Goal: Transaction & Acquisition: Purchase product/service

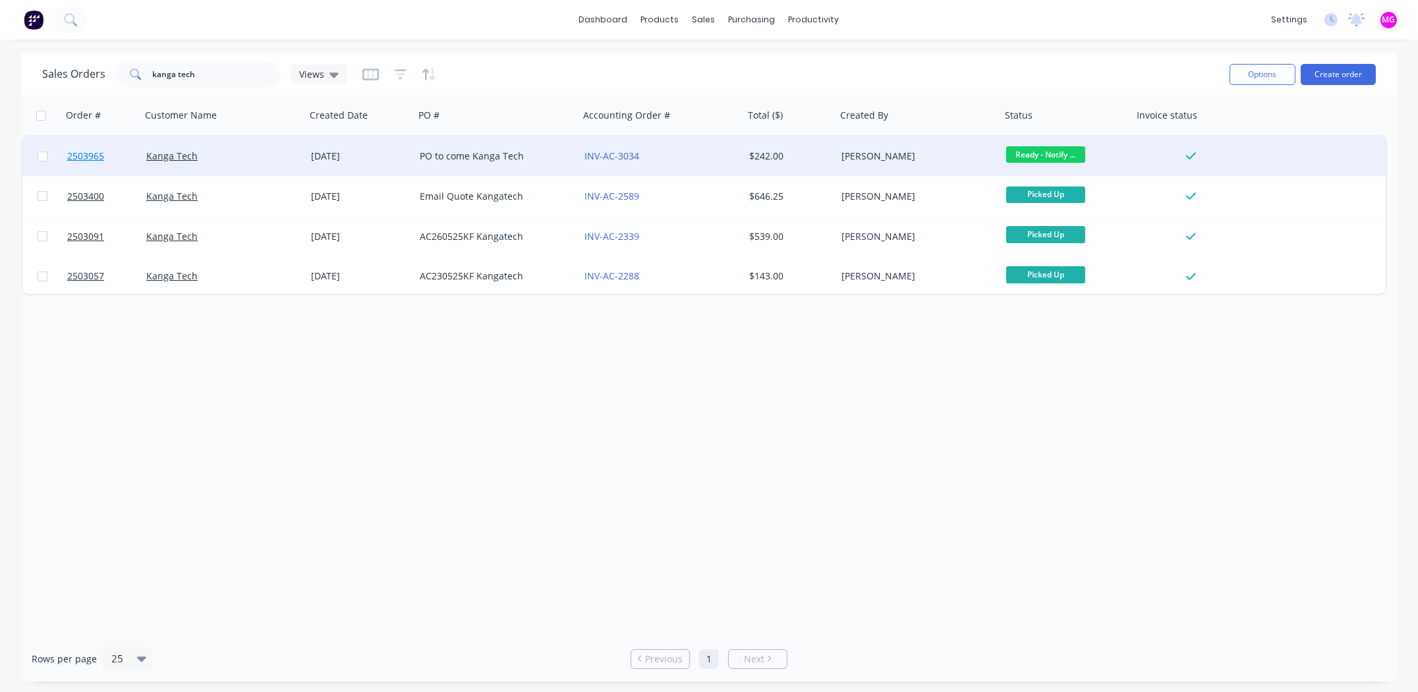
click at [91, 154] on span "2503965" at bounding box center [85, 156] width 37 height 13
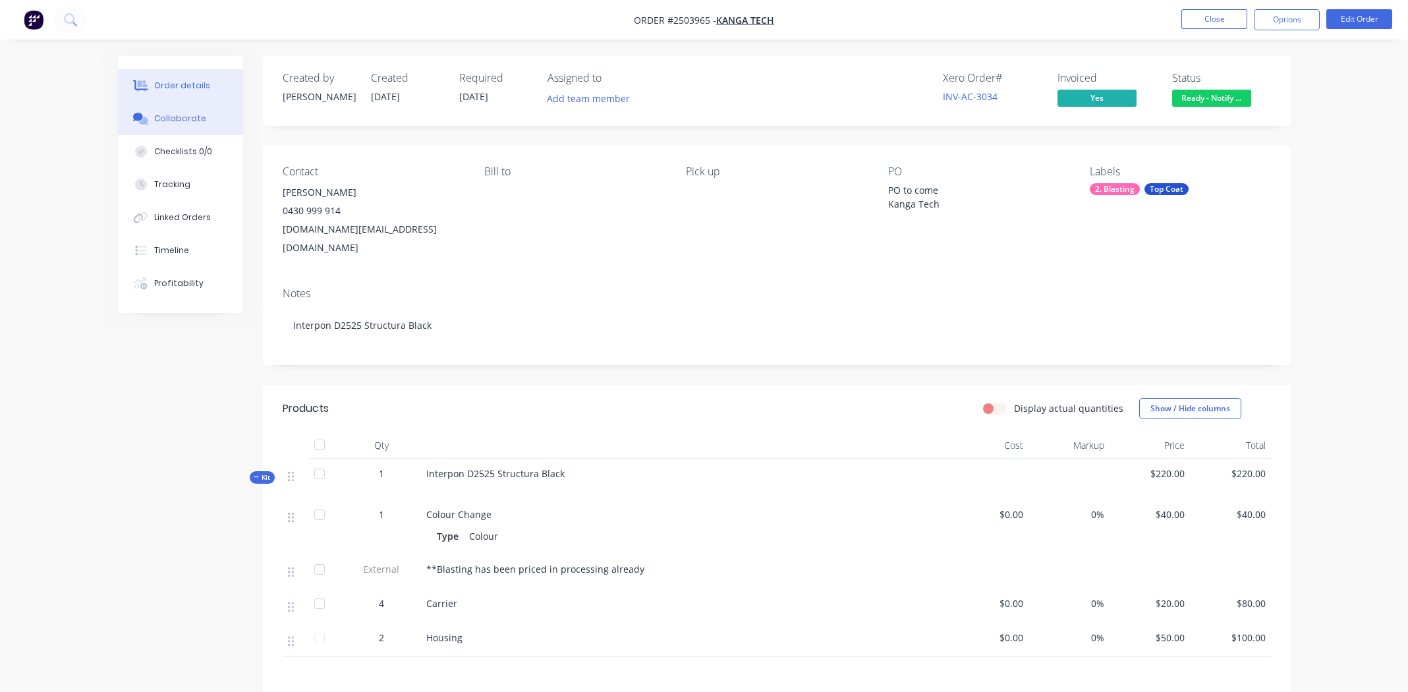
click at [196, 118] on div "Collaborate" at bounding box center [180, 119] width 52 height 12
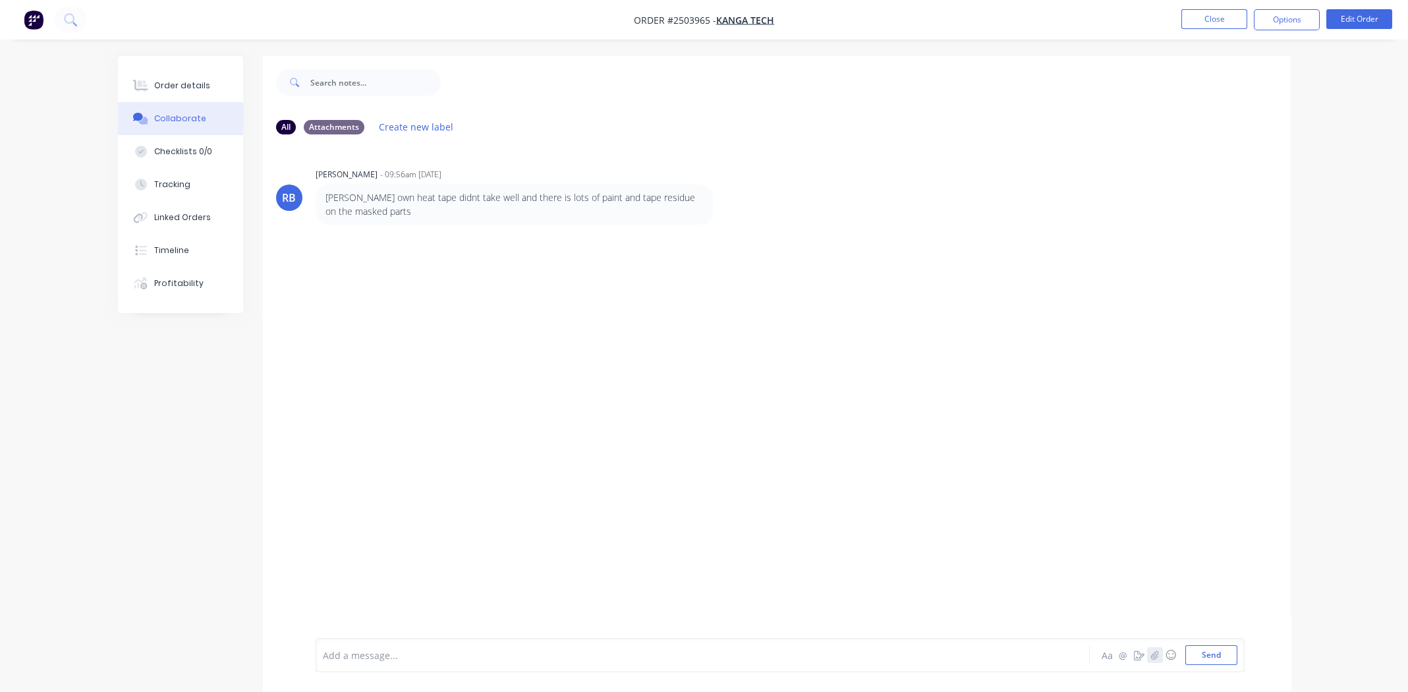
click at [1154, 655] on icon "button" at bounding box center [1154, 654] width 8 height 9
click at [1224, 656] on button "Send" at bounding box center [1211, 655] width 52 height 20
click at [166, 88] on div "Order details" at bounding box center [182, 86] width 56 height 12
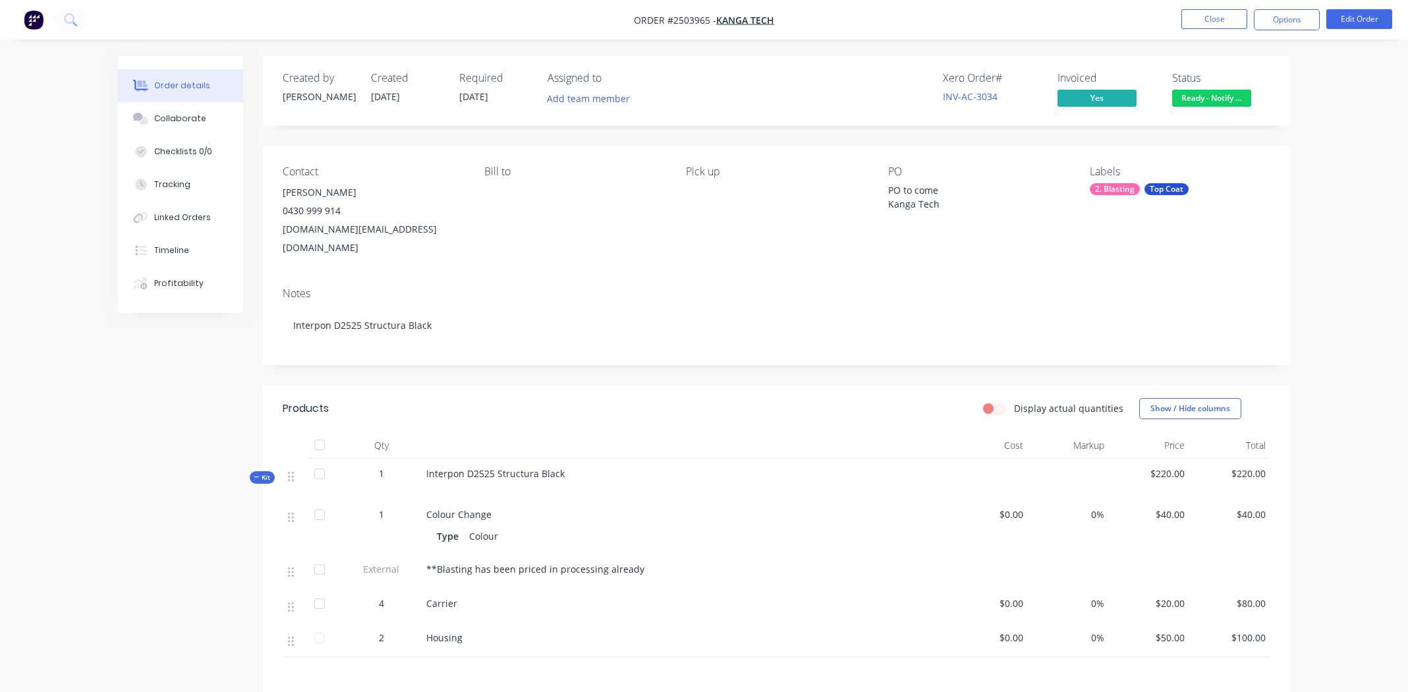
click at [871, 344] on div "Notes Interpon D2525 Structura Black" at bounding box center [777, 321] width 1028 height 88
click at [1216, 24] on button "Close" at bounding box center [1214, 19] width 66 height 20
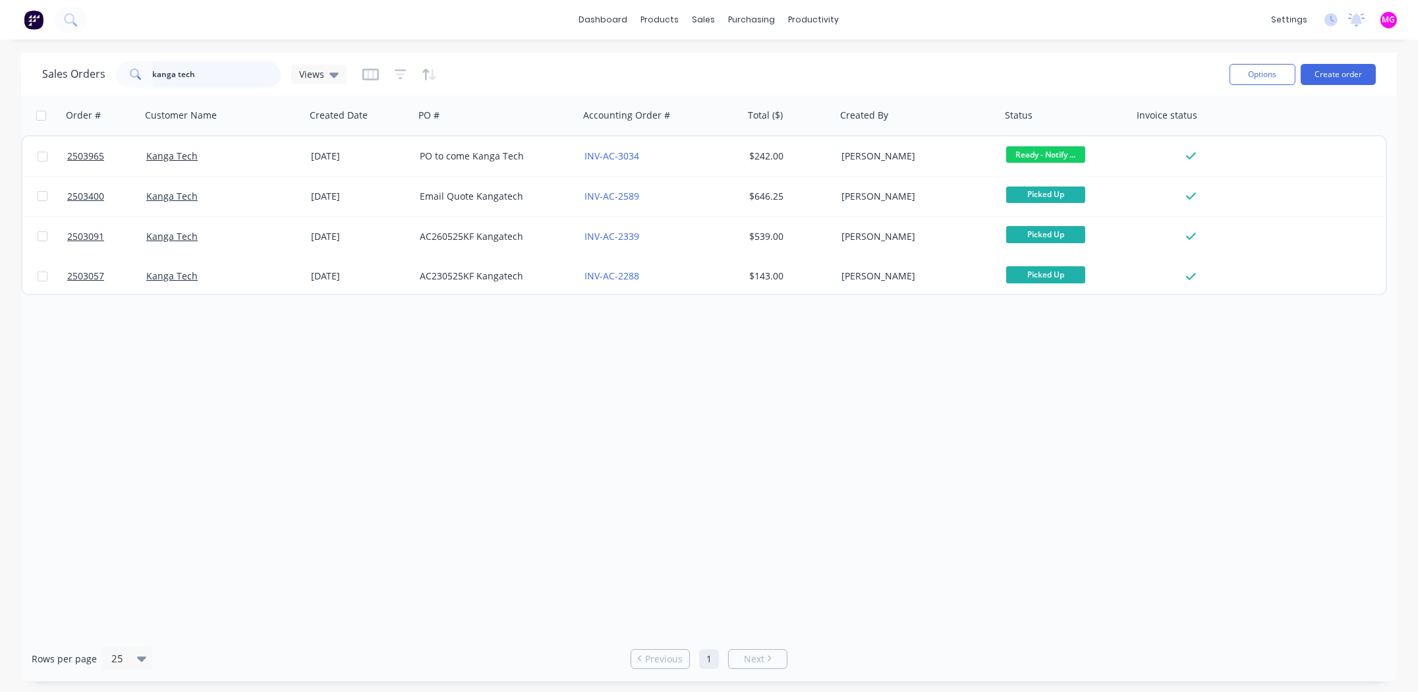
click at [246, 72] on input "kanga tech" at bounding box center [217, 74] width 128 height 26
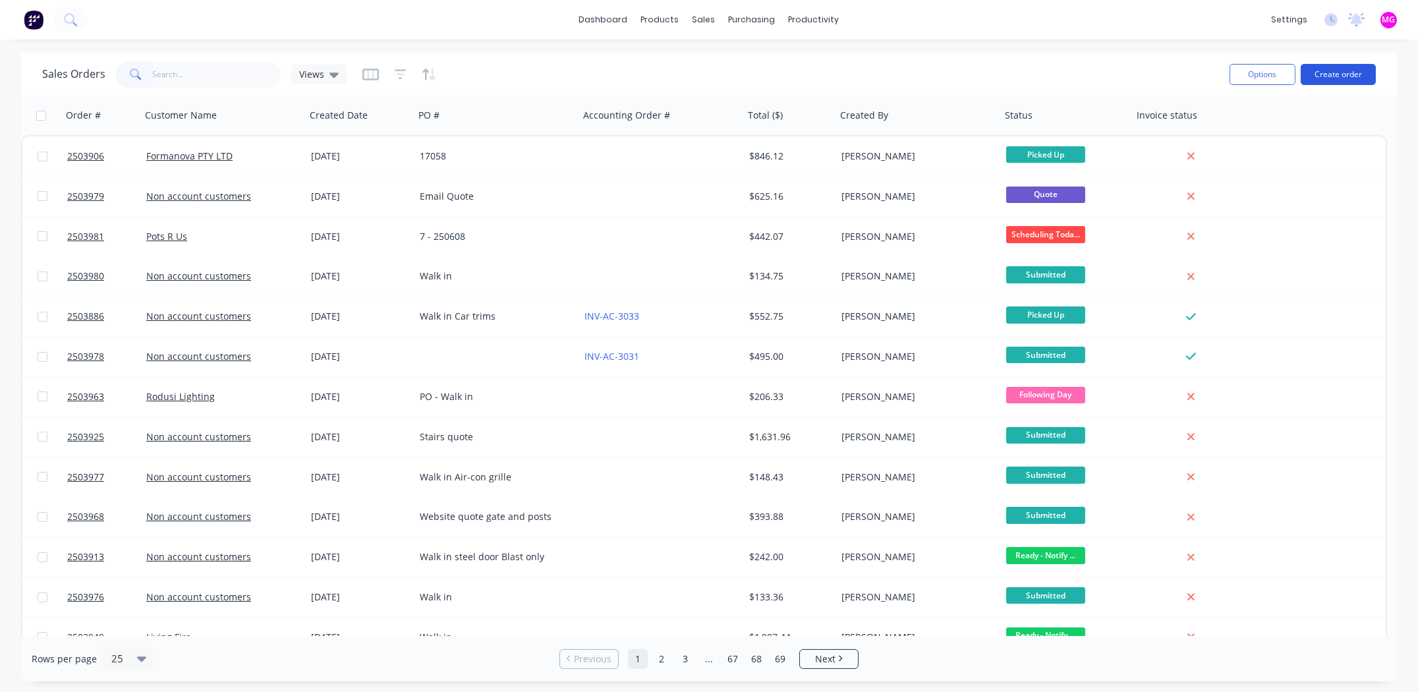
click at [1335, 73] on button "Create order" at bounding box center [1338, 74] width 75 height 21
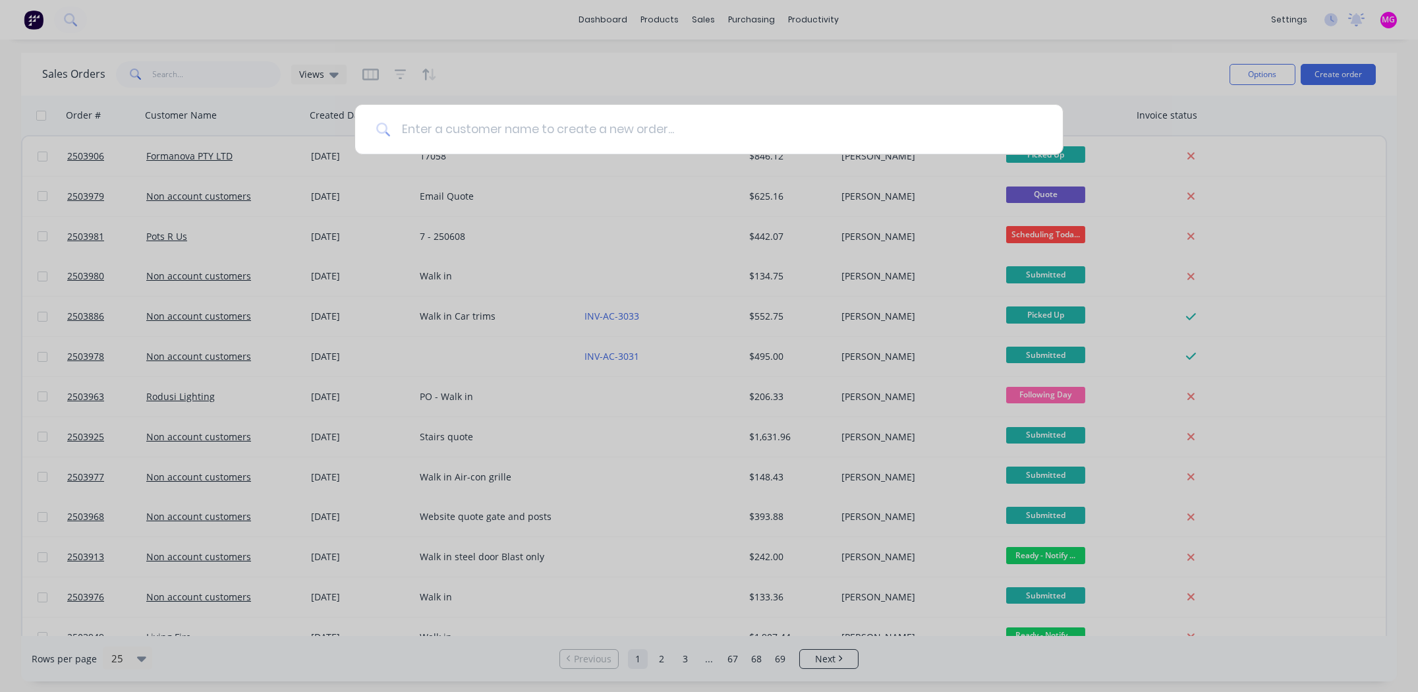
click at [509, 132] on input at bounding box center [716, 129] width 651 height 49
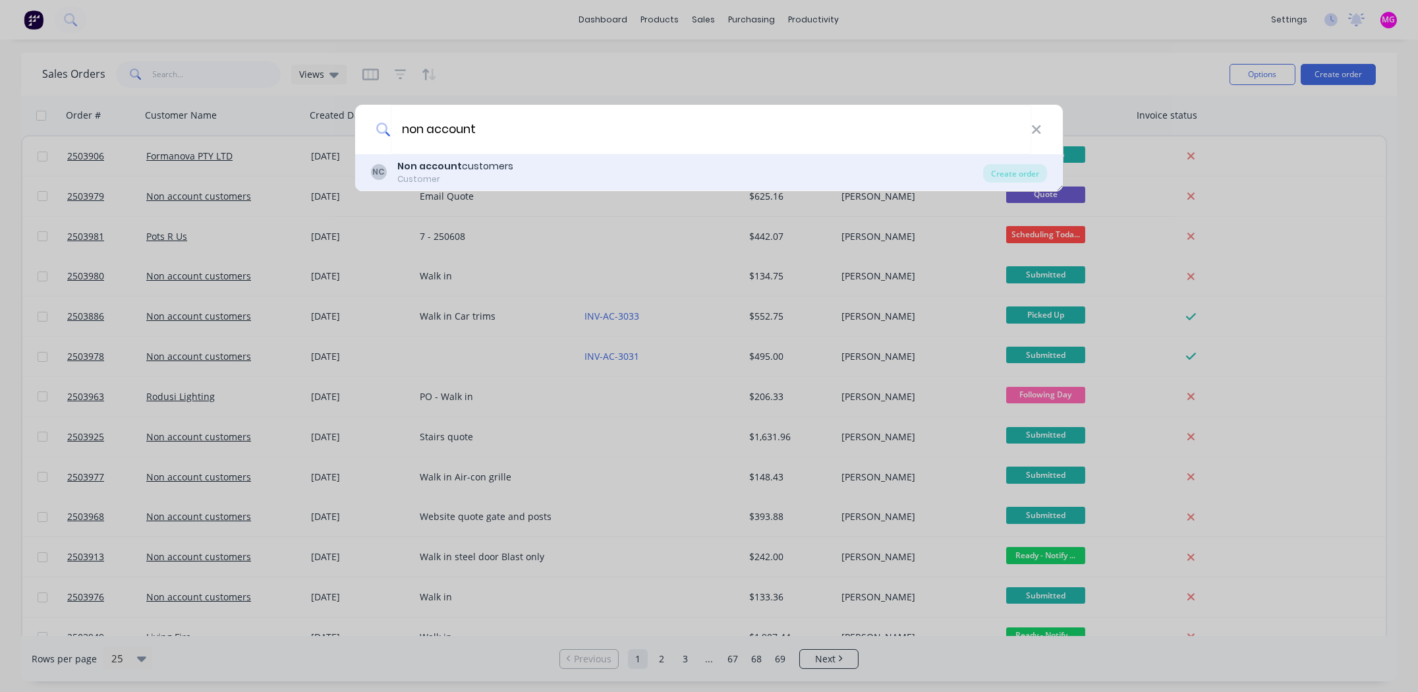
type input "non account"
click at [465, 161] on div "Non account customers" at bounding box center [455, 166] width 116 height 14
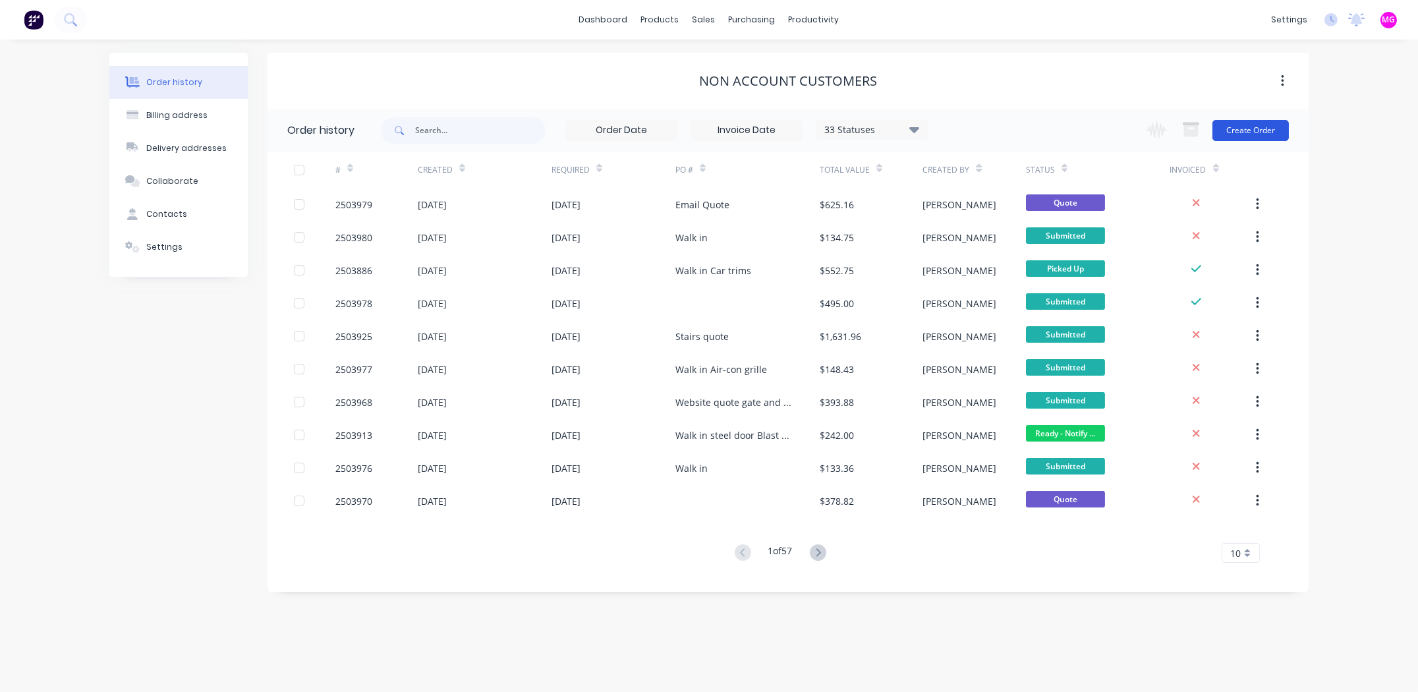
click at [1245, 128] on button "Create Order" at bounding box center [1250, 130] width 76 height 21
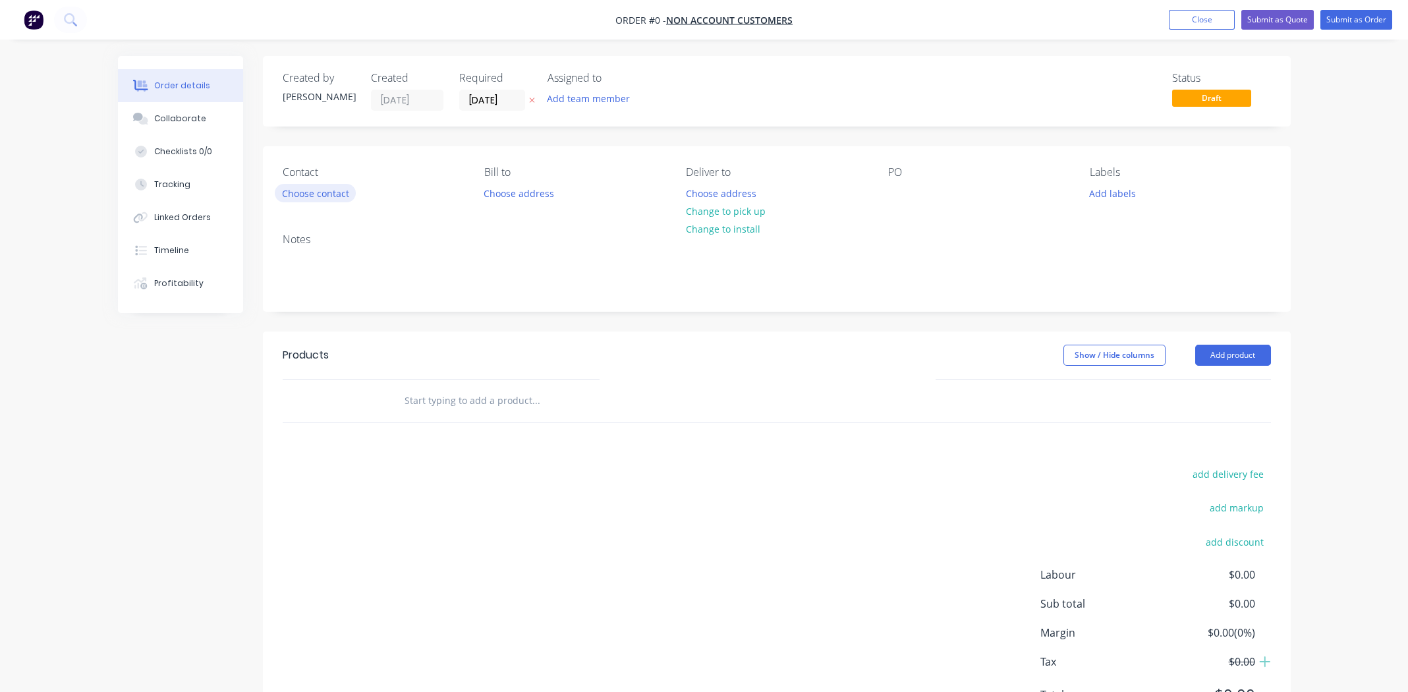
click at [299, 196] on button "Choose contact" at bounding box center [315, 193] width 81 height 18
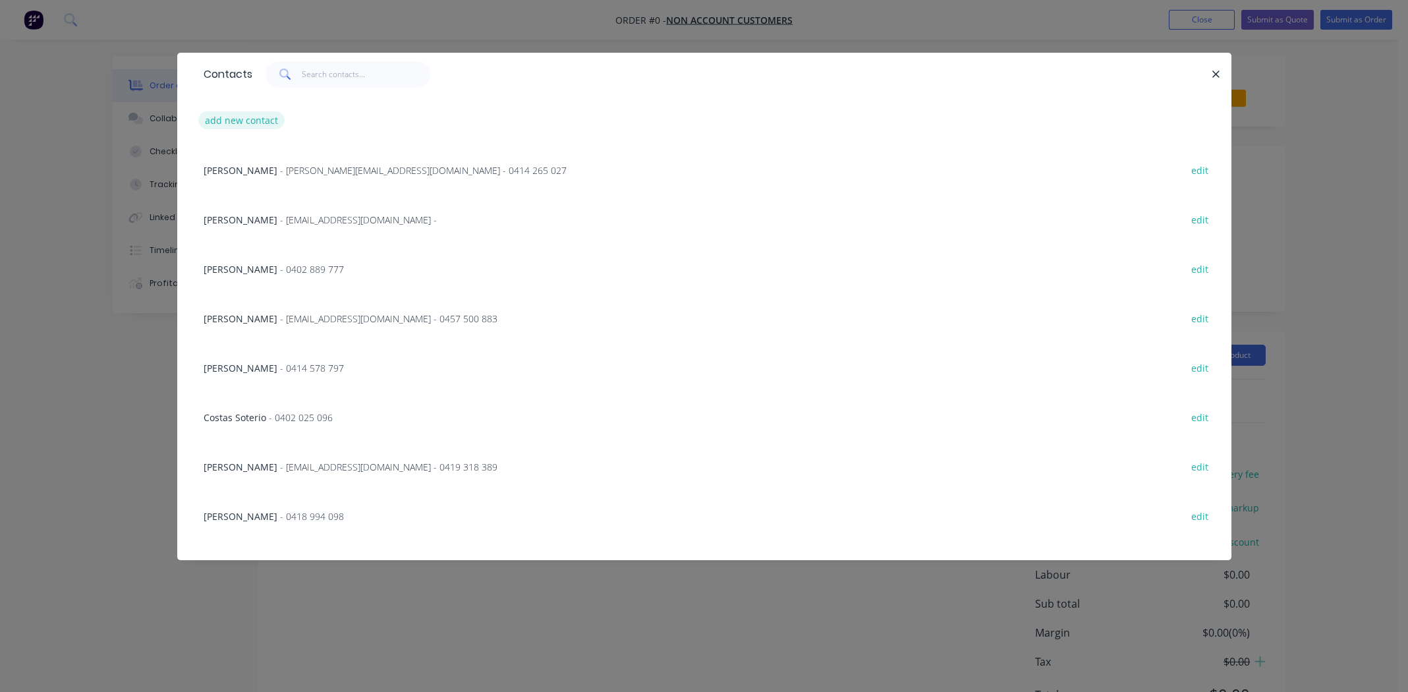
click at [248, 122] on button "add new contact" at bounding box center [241, 120] width 87 height 18
select select "AU"
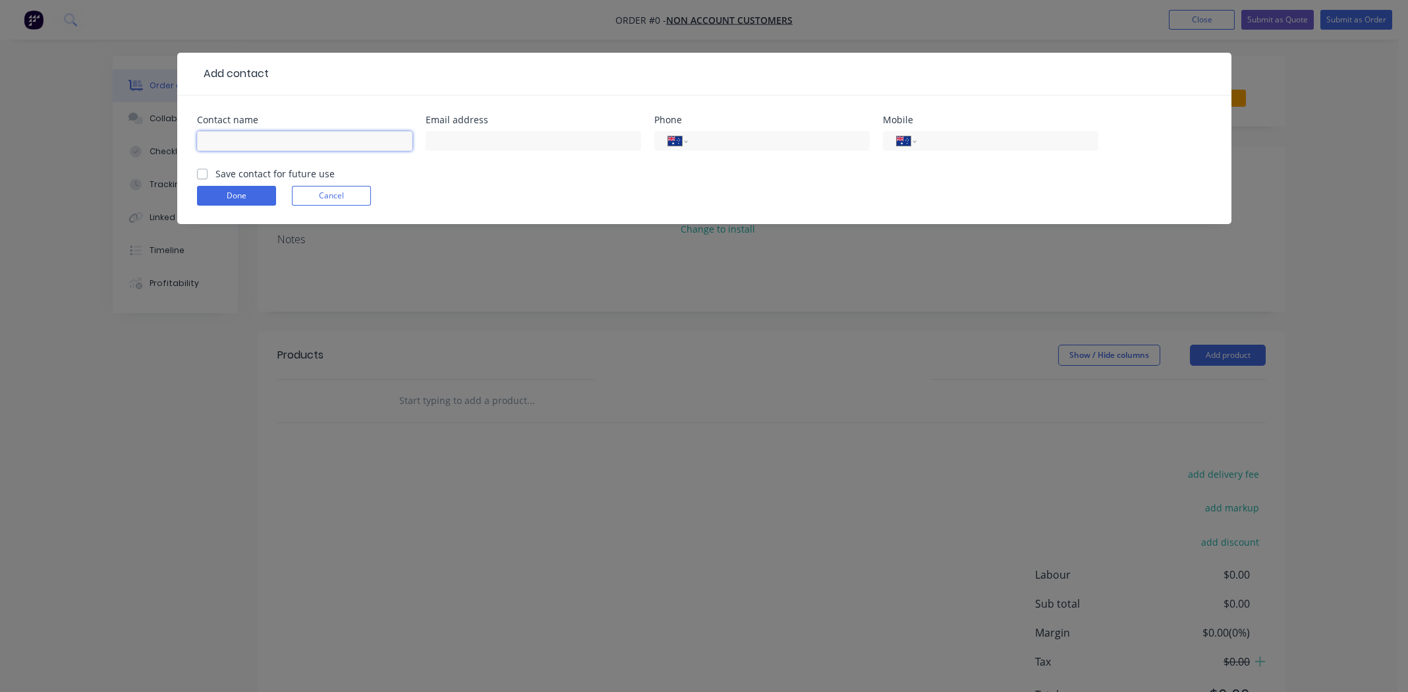
paste input "[PERSON_NAME]"
type input "[PERSON_NAME]"
click at [485, 144] on input "text" at bounding box center [533, 141] width 215 height 20
paste input "[EMAIL_ADDRESS][DOMAIN_NAME]"
type input "[EMAIL_ADDRESS][DOMAIN_NAME]"
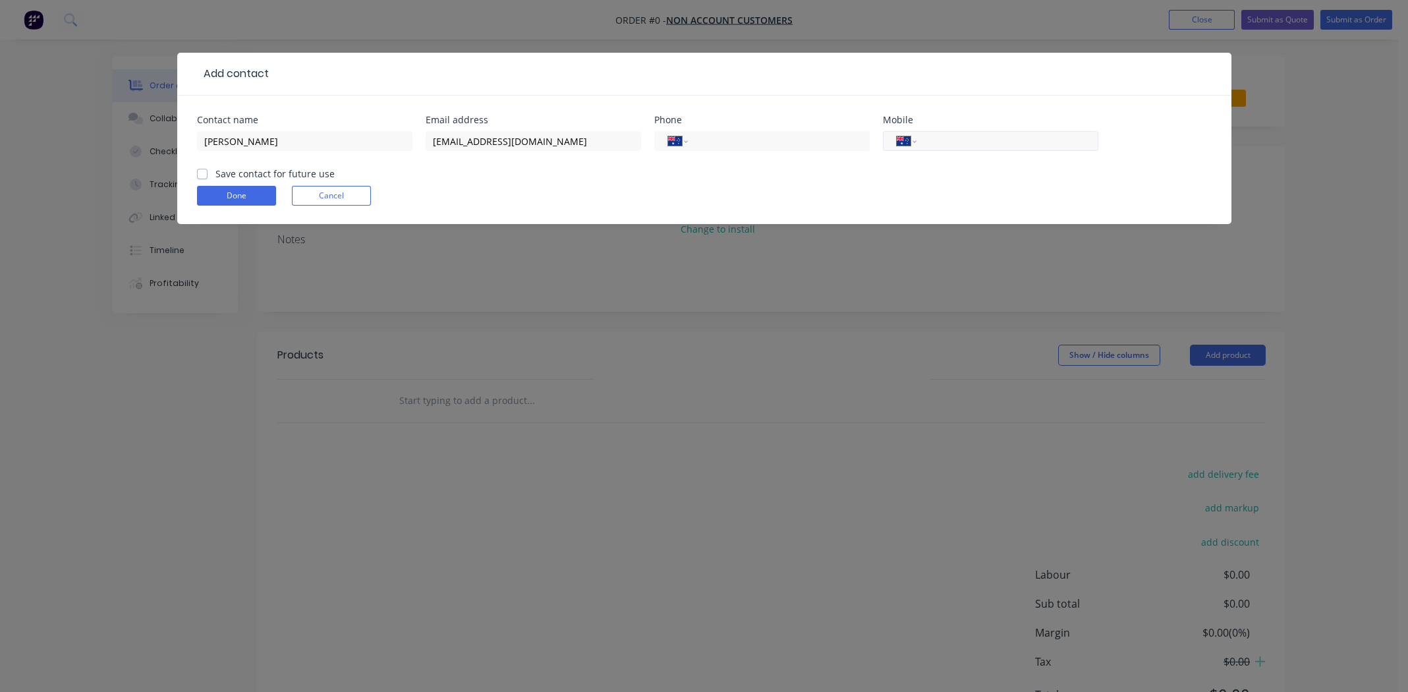
click at [1003, 140] on input "tel" at bounding box center [1005, 141] width 158 height 15
click at [215, 173] on label "Save contact for future use" at bounding box center [274, 174] width 119 height 14
click at [201, 173] on input "Save contact for future use" at bounding box center [202, 173] width 11 height 13
checkbox input "true"
click at [213, 194] on button "Done" at bounding box center [236, 196] width 79 height 20
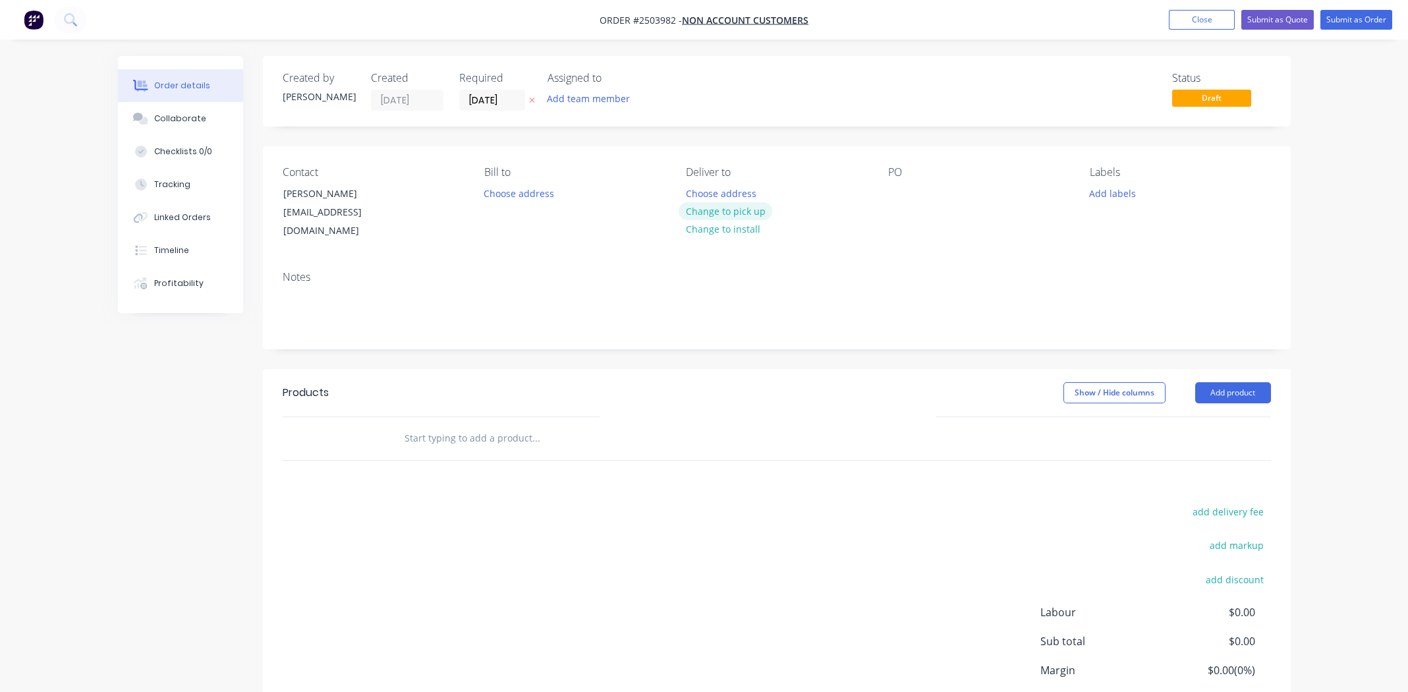
click at [748, 210] on button "Change to pick up" at bounding box center [726, 211] width 94 height 18
click at [902, 200] on div at bounding box center [898, 193] width 21 height 19
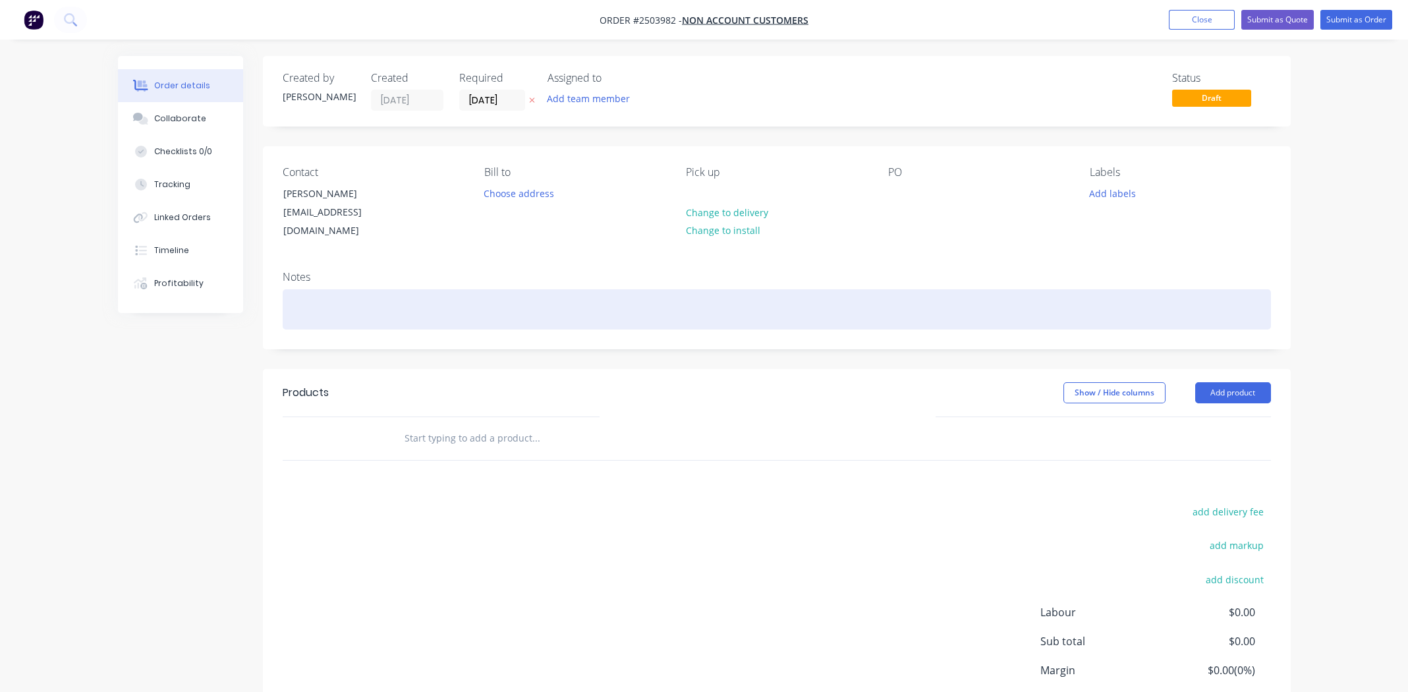
click at [343, 295] on div at bounding box center [777, 309] width 988 height 40
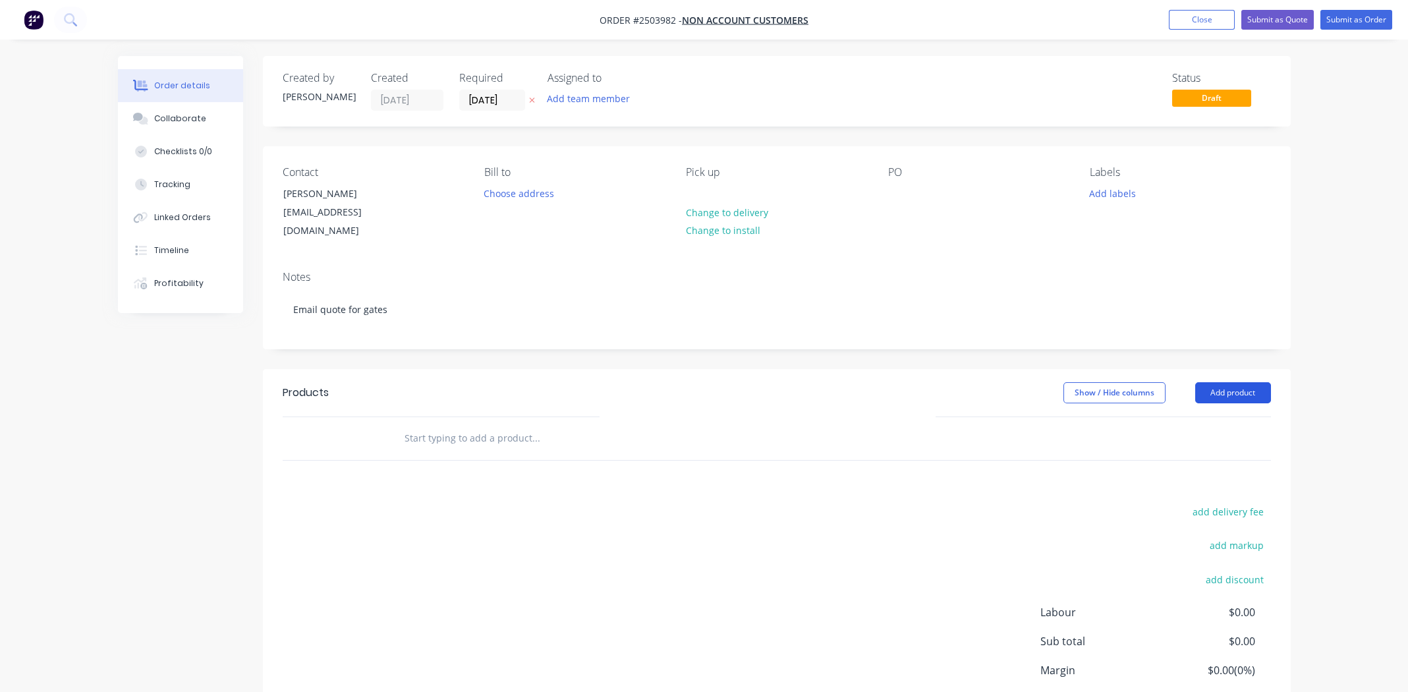
click at [1227, 382] on button "Add product" at bounding box center [1233, 392] width 76 height 21
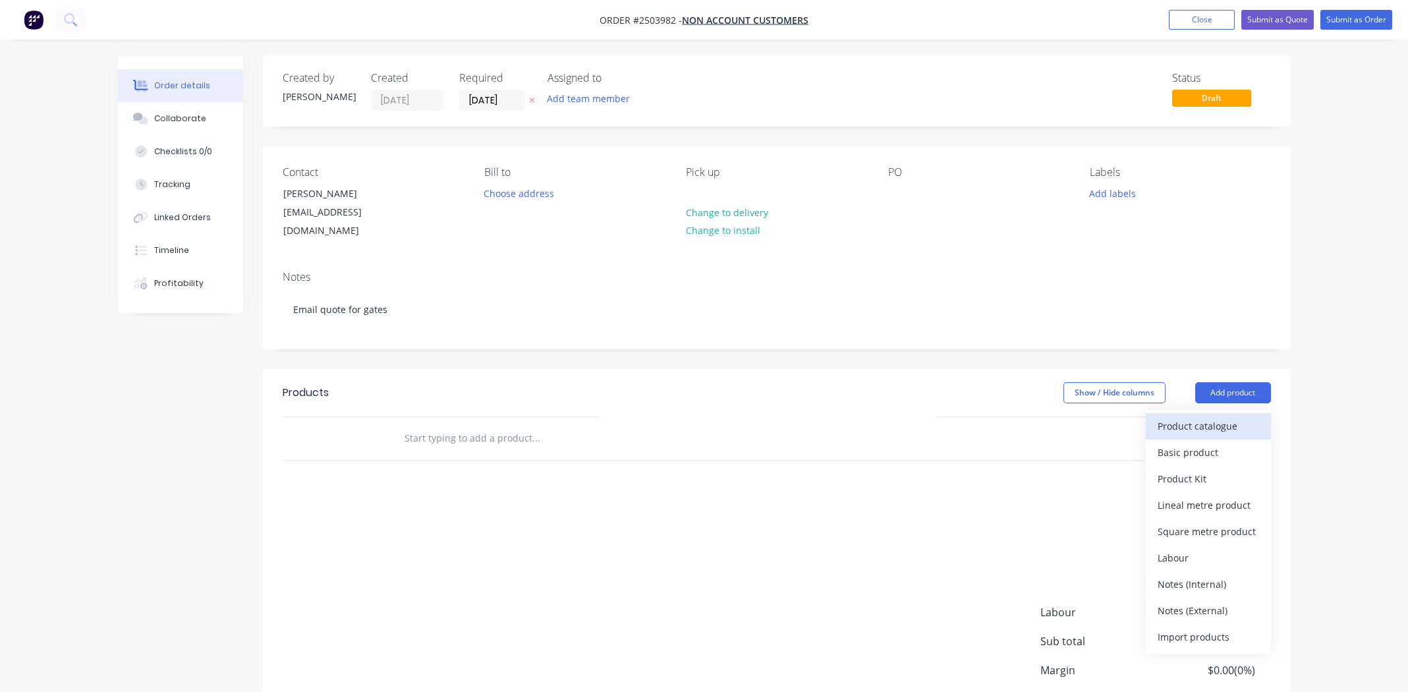
click at [1195, 416] on div "Product catalogue" at bounding box center [1208, 425] width 101 height 19
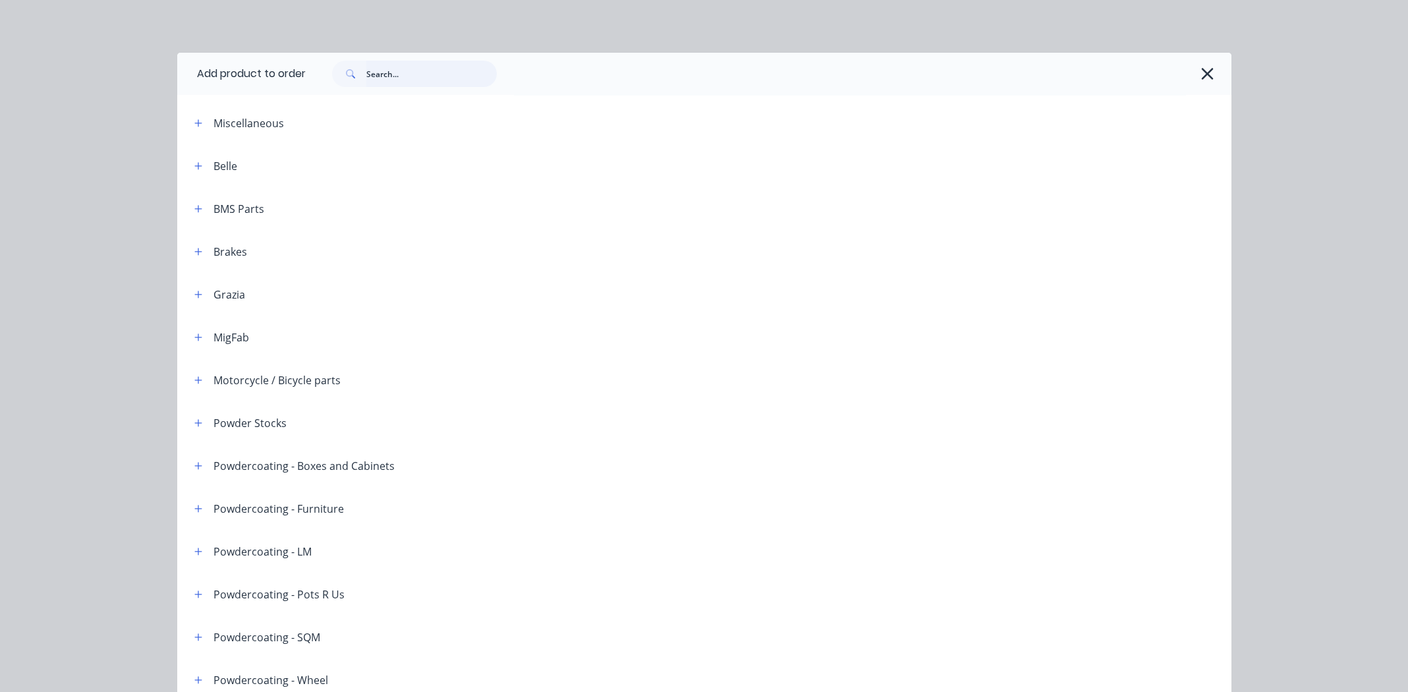
click at [380, 69] on input "text" at bounding box center [431, 74] width 130 height 26
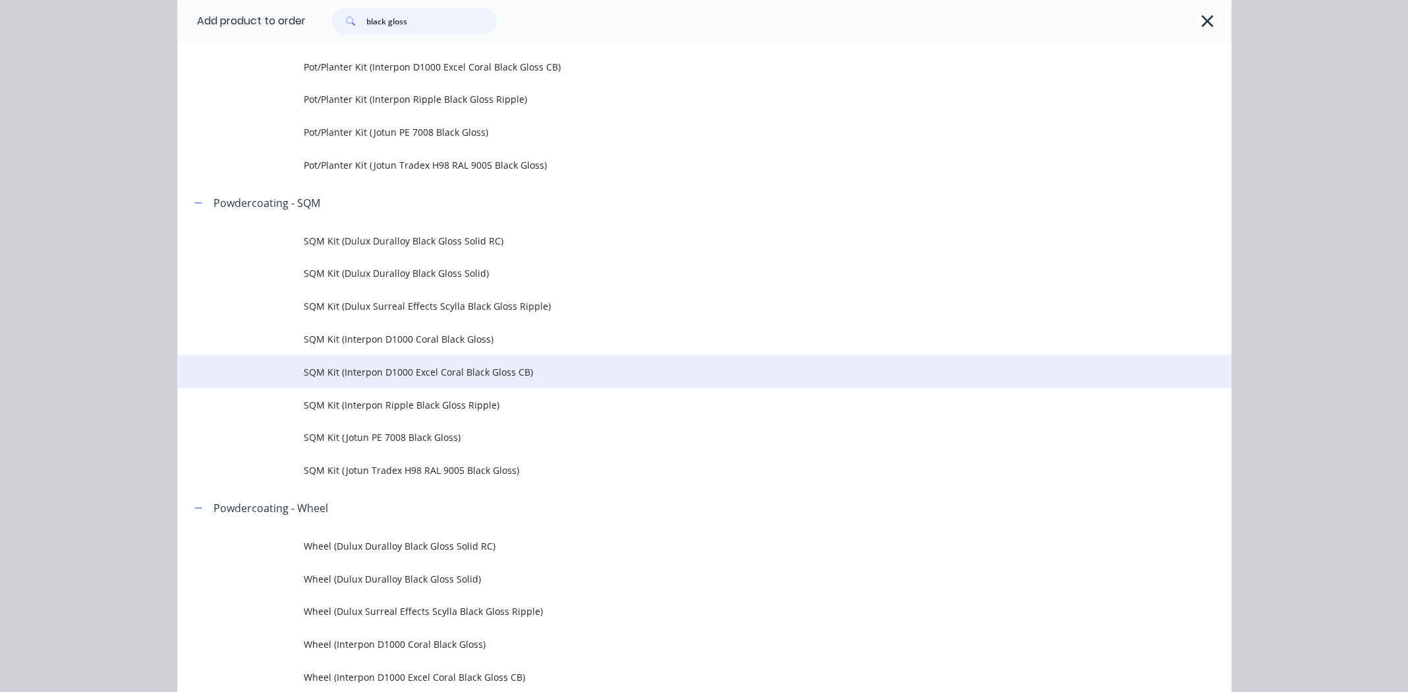
scroll to position [1450, 0]
type input "black gloss"
click at [402, 369] on span "SQM Kit (Interpon D1000 Excel Coral Black Gloss CB)" at bounding box center [675, 369] width 742 height 14
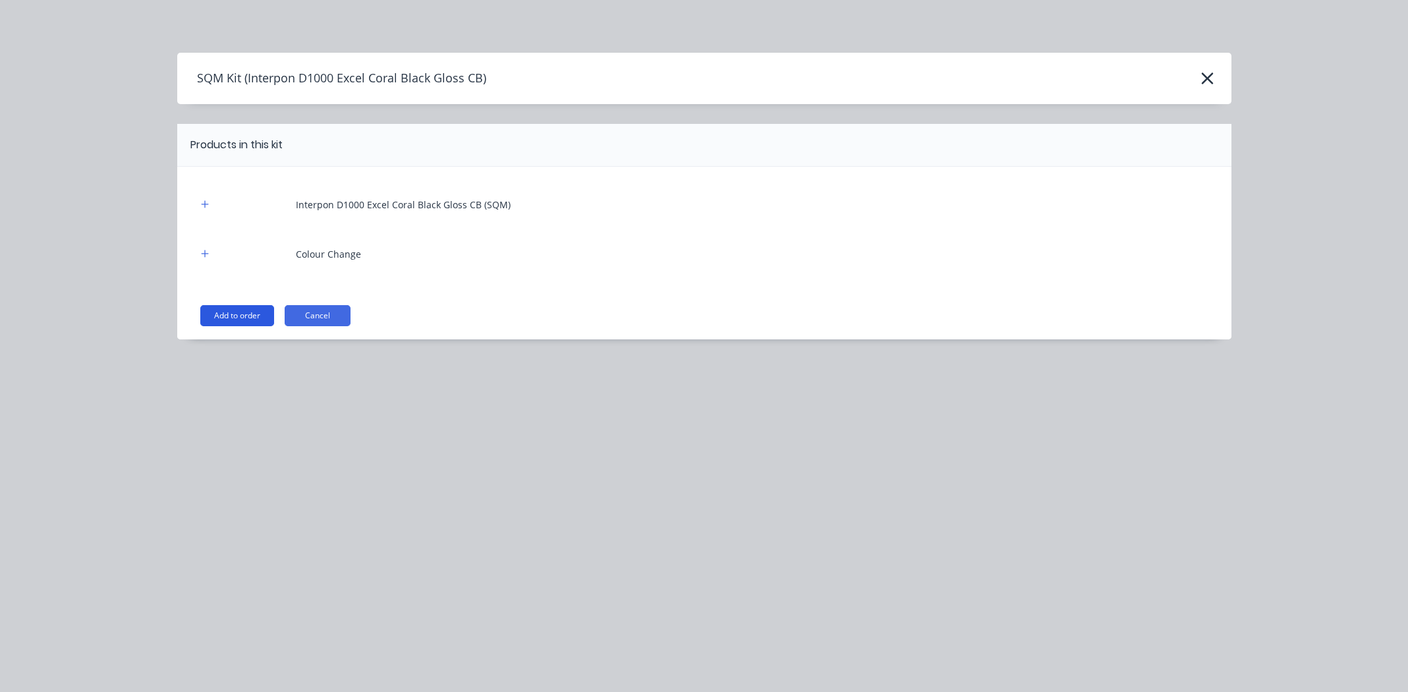
click at [224, 315] on button "Add to order" at bounding box center [237, 315] width 74 height 21
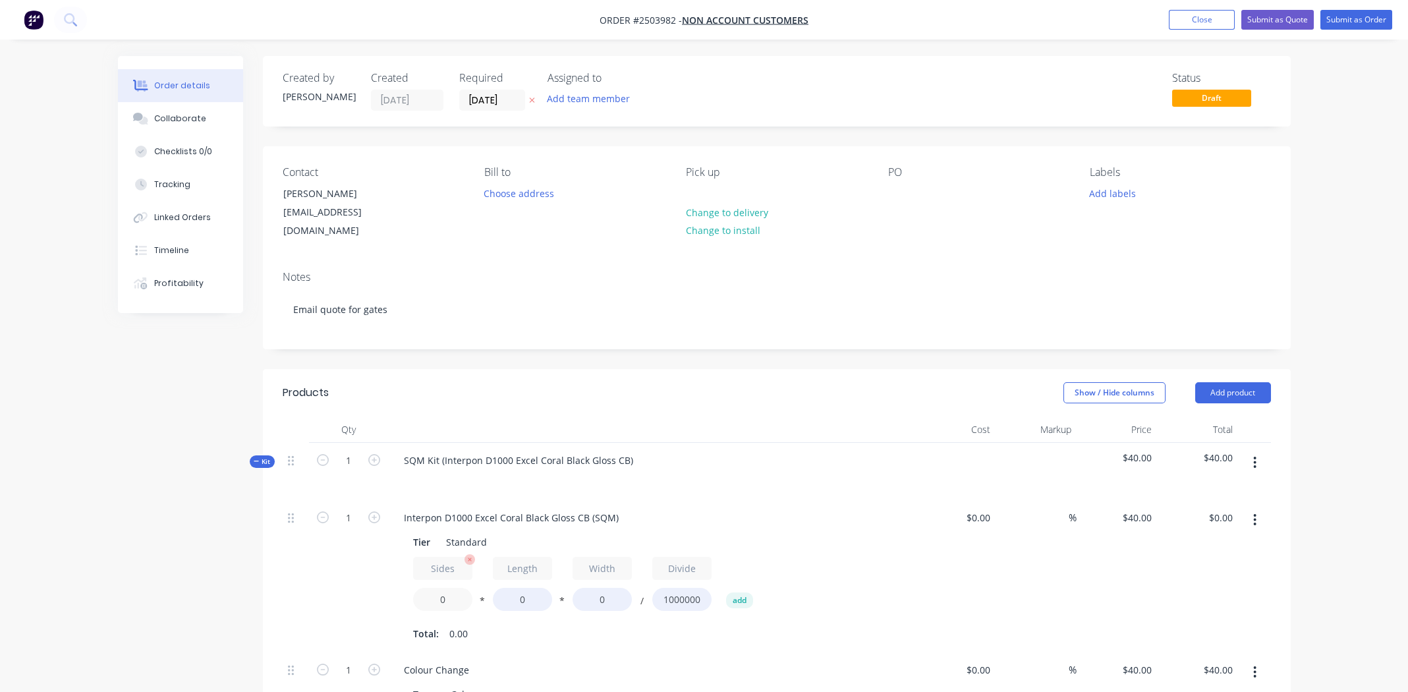
click at [445, 588] on input "0" at bounding box center [442, 599] width 59 height 23
type input "1.5"
click at [522, 588] on input "0" at bounding box center [522, 599] width 59 height 23
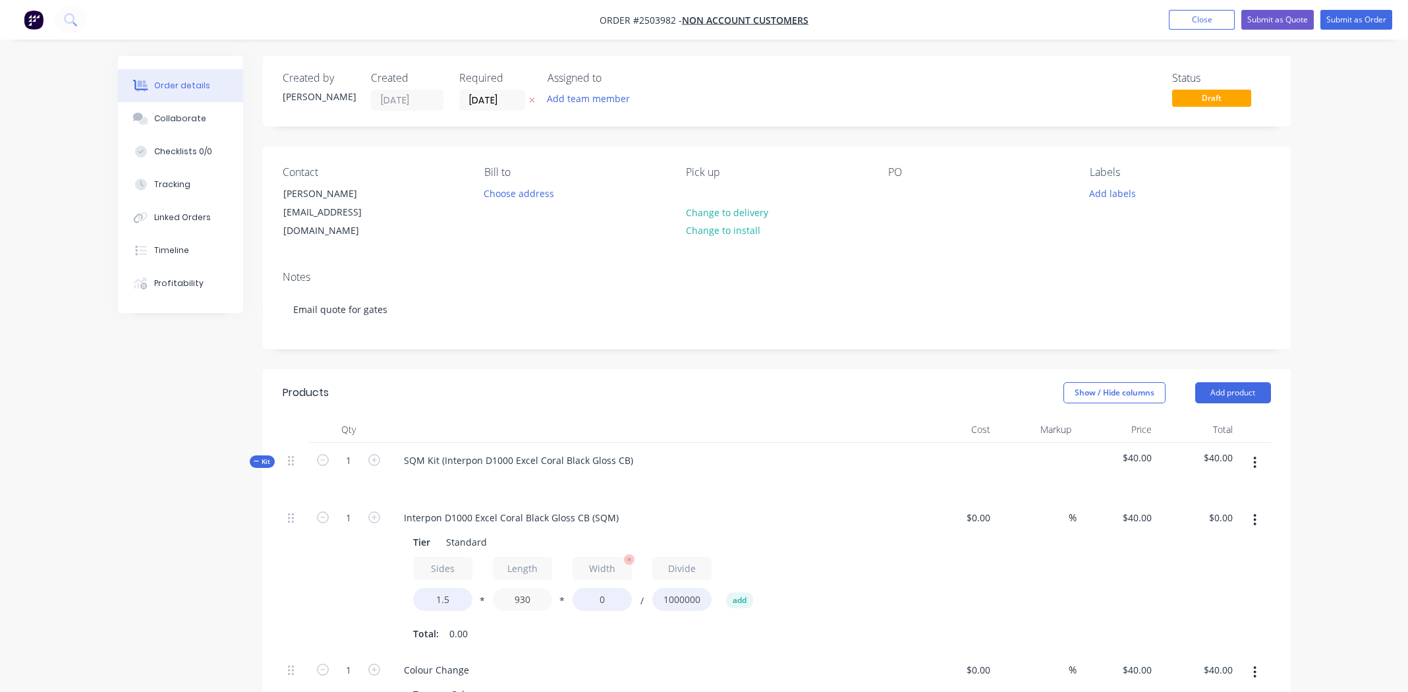
type input "930"
click at [607, 588] on input "0" at bounding box center [602, 599] width 59 height 23
type input "730"
type input "$40.74"
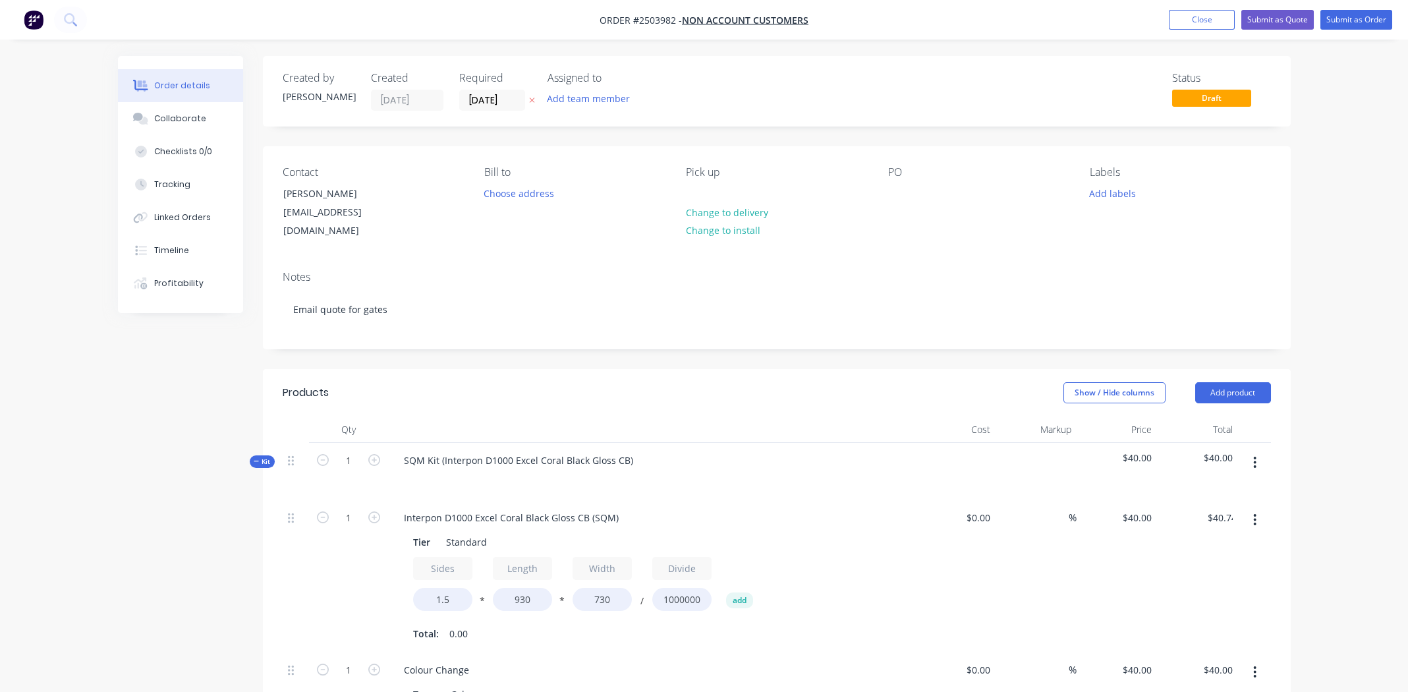
click at [853, 557] on div "Sides 1.5 * Length 930 * Width 730 / Divide 1000000 add" at bounding box center [651, 586] width 477 height 59
click at [1250, 508] on button "button" at bounding box center [1254, 520] width 31 height 24
click at [1237, 541] on button "Duplicate" at bounding box center [1208, 554] width 125 height 26
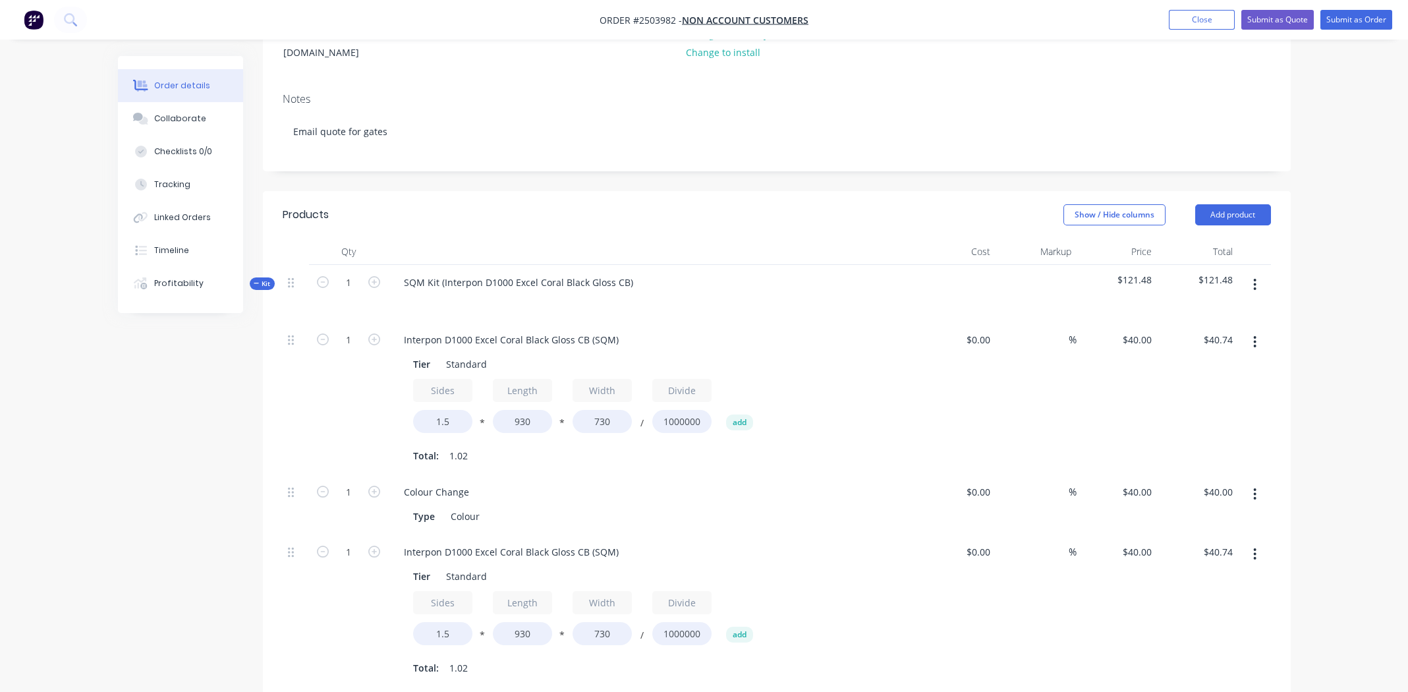
scroll to position [263, 0]
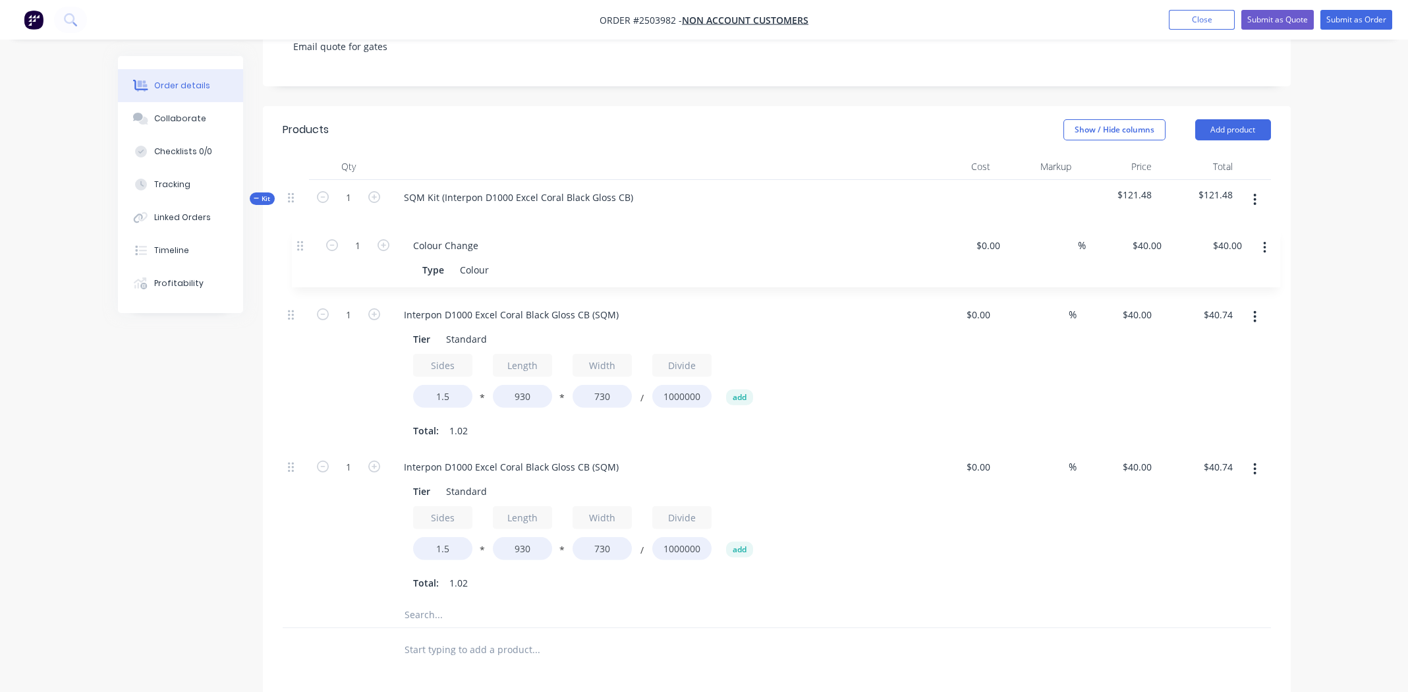
drag, startPoint x: 290, startPoint y: 391, endPoint x: 302, endPoint y: 230, distance: 161.3
click at [302, 237] on div "1 Interpon D1000 Excel Coral Black Gloss CB (SQM) Tier Standard Sides 1.5 * Len…" at bounding box center [777, 419] width 988 height 364
click at [524, 537] on input "930" at bounding box center [522, 548] width 59 height 23
type input "1500"
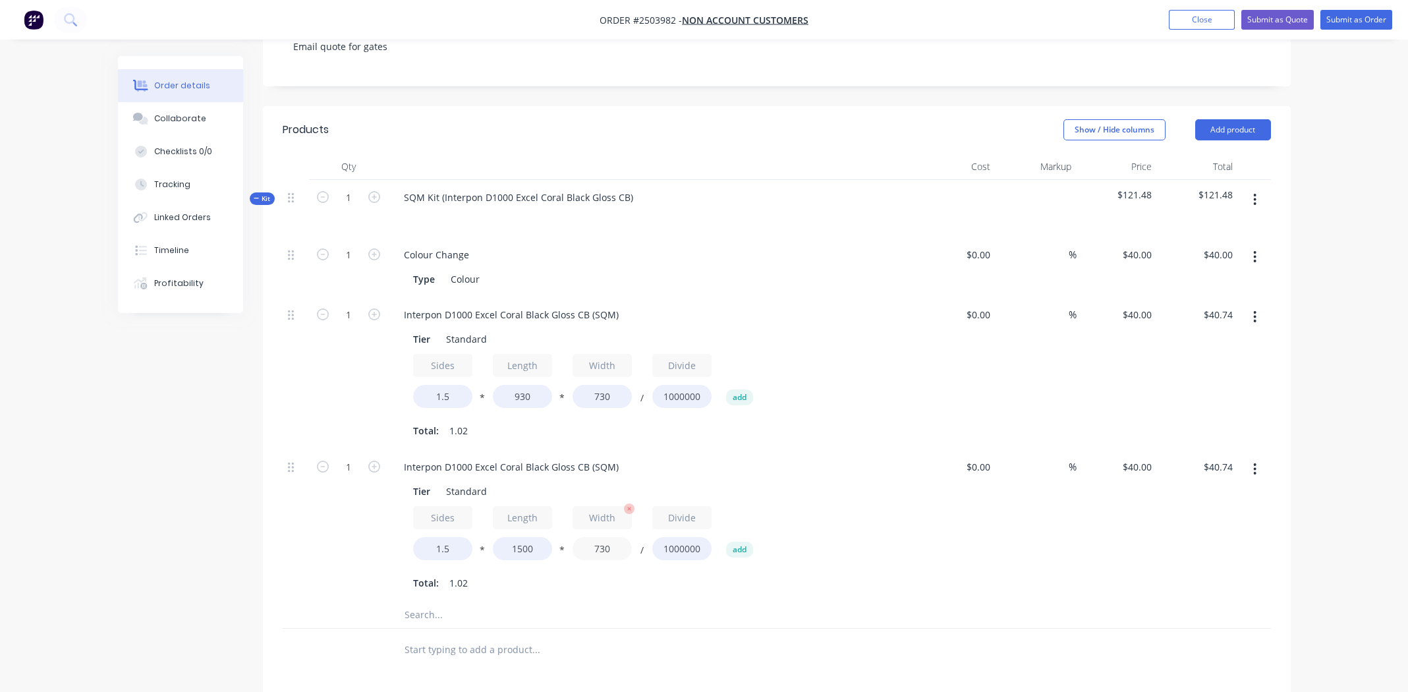
type input "$65.70"
click at [592, 537] on input "730" at bounding box center [602, 548] width 59 height 23
type input "680"
type input "$61.20"
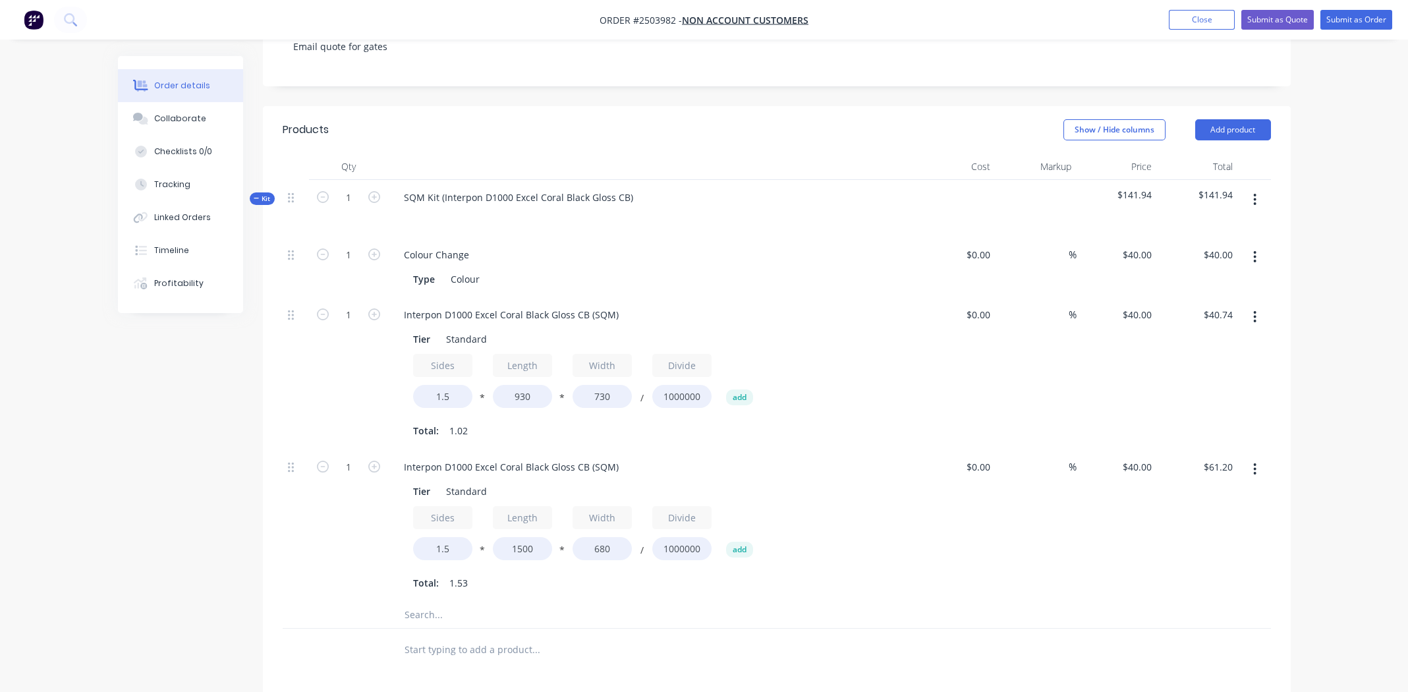
click at [859, 520] on div "Sides 1.5 * Length 1500 * Width 680 / Divide 1000000 add" at bounding box center [651, 535] width 477 height 59
click at [353, 265] on input "1" at bounding box center [348, 255] width 34 height 20
type input "2"
type input "$122.40"
click at [891, 500] on div "Tier Standard Sides 1.5 * Length 1500 * Width 680 / Divide 1000000 add Total: 1…" at bounding box center [651, 536] width 517 height 114
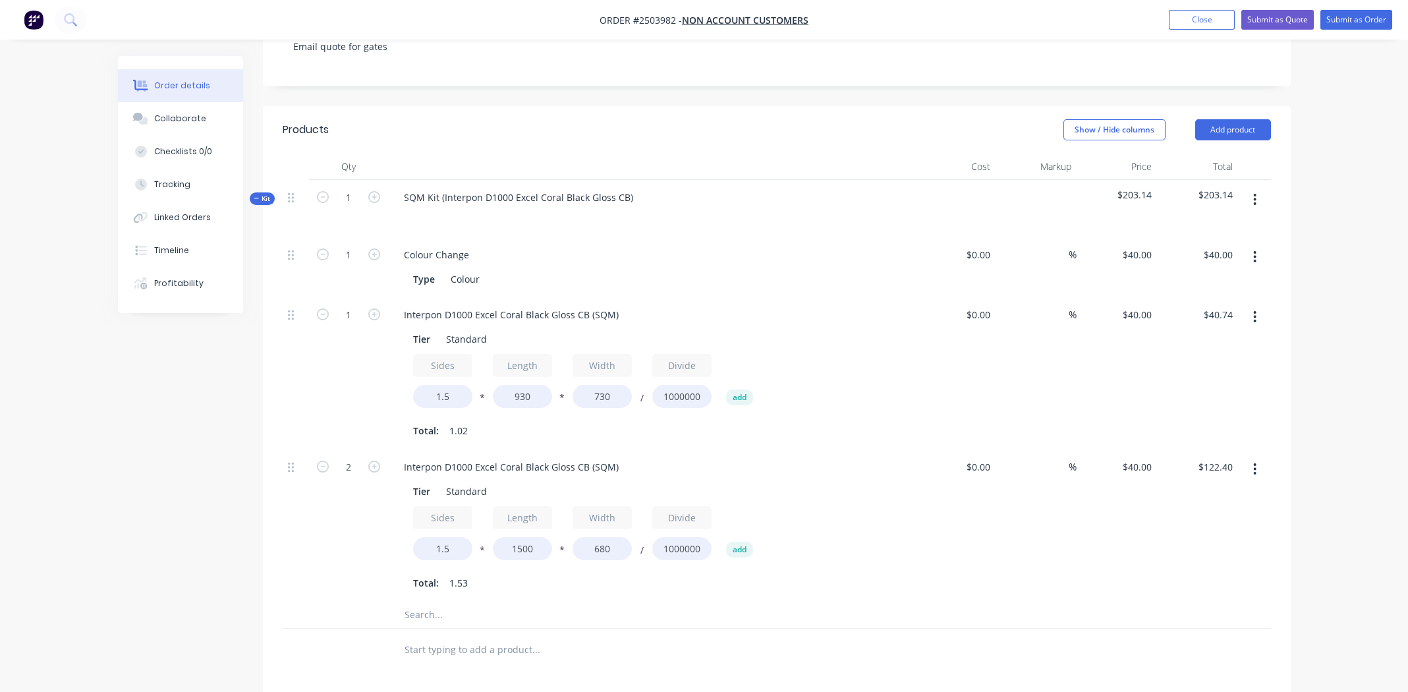
click at [1258, 188] on button "button" at bounding box center [1254, 200] width 31 height 24
click at [1230, 225] on div "Add product to kit" at bounding box center [1208, 234] width 101 height 19
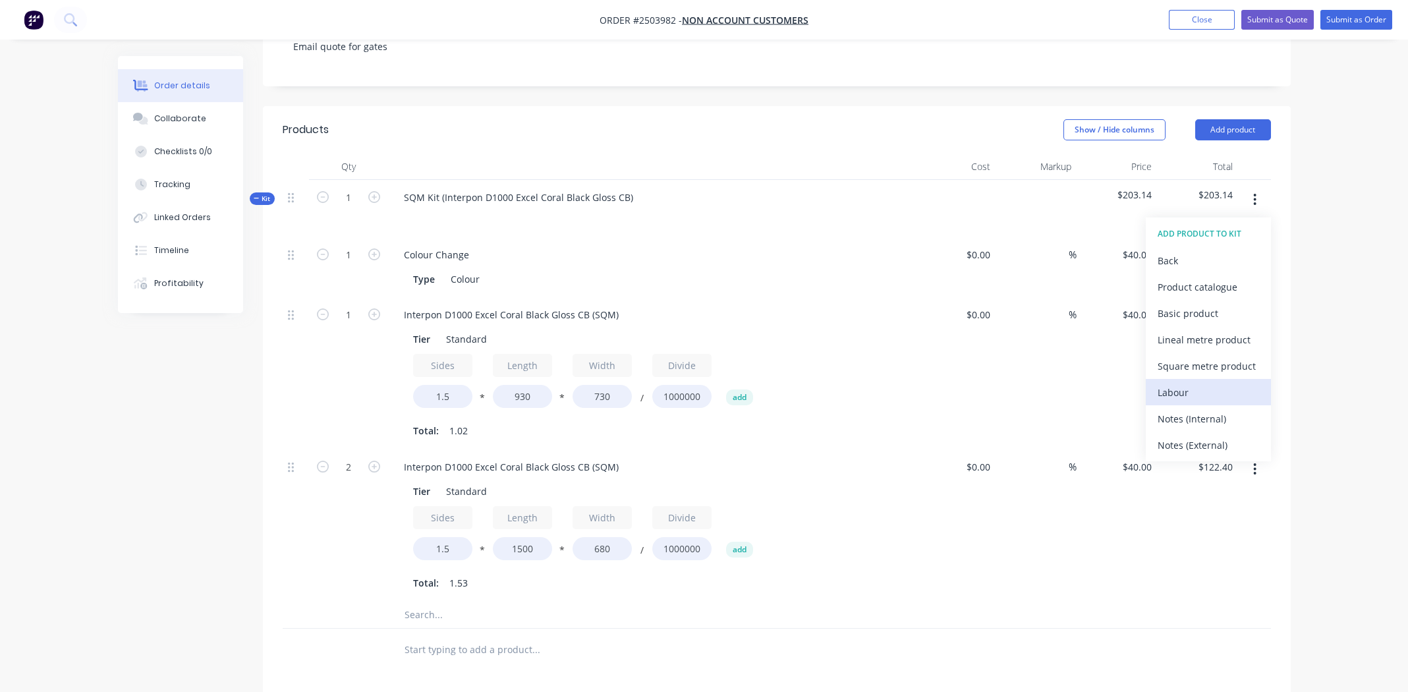
click at [1179, 383] on div "Labour" at bounding box center [1208, 392] width 101 height 19
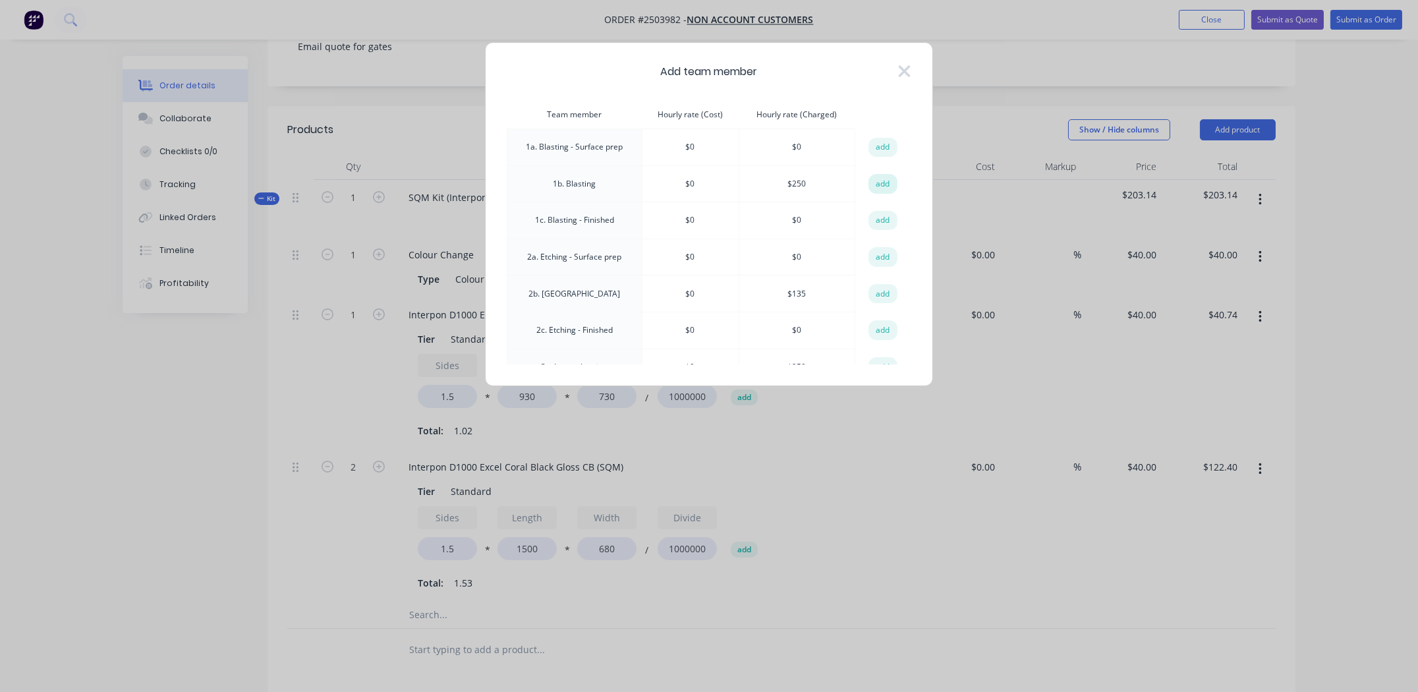
click at [877, 180] on button "add" at bounding box center [882, 184] width 29 height 20
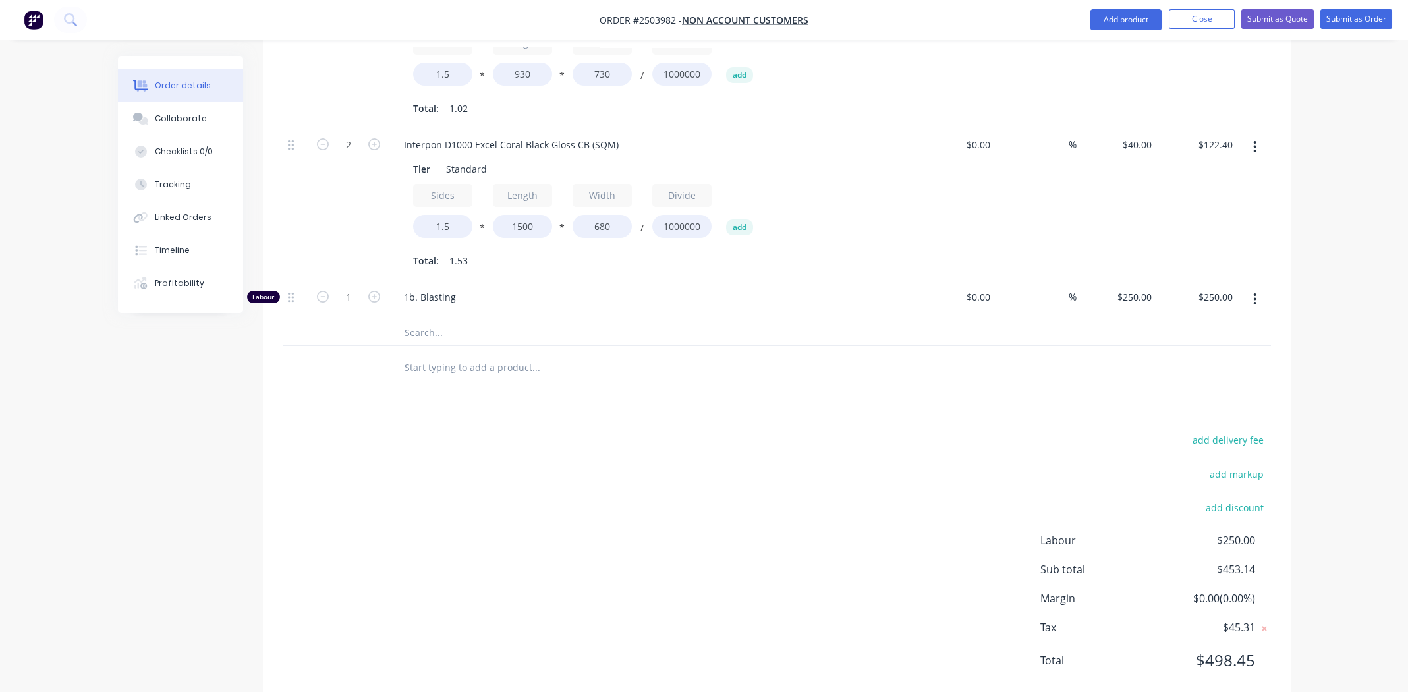
scroll to position [592, 0]
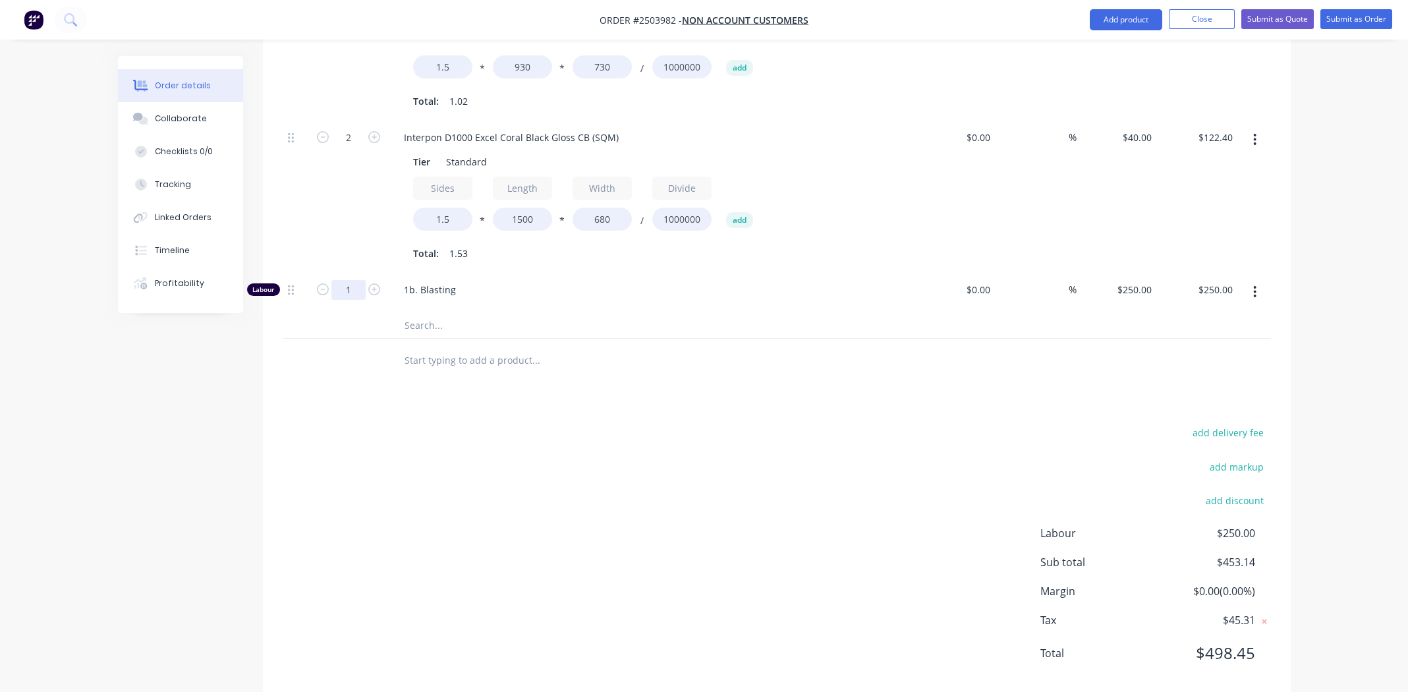
type input "0.75"
type input "$187.50"
click at [822, 643] on div "add delivery fee add markup add discount Labour $250.00 Sub total $453.14 Margi…" at bounding box center [777, 551] width 988 height 254
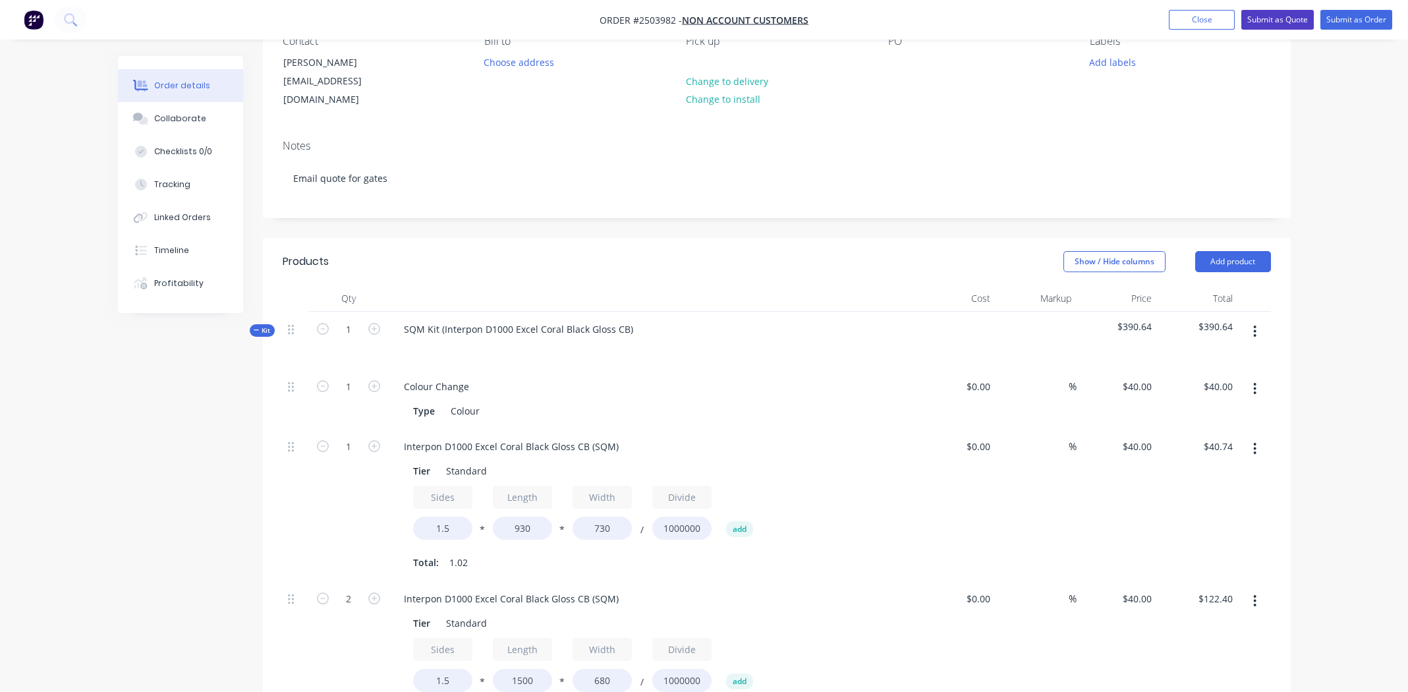
click at [1285, 16] on button "Submit as Quote" at bounding box center [1277, 20] width 72 height 20
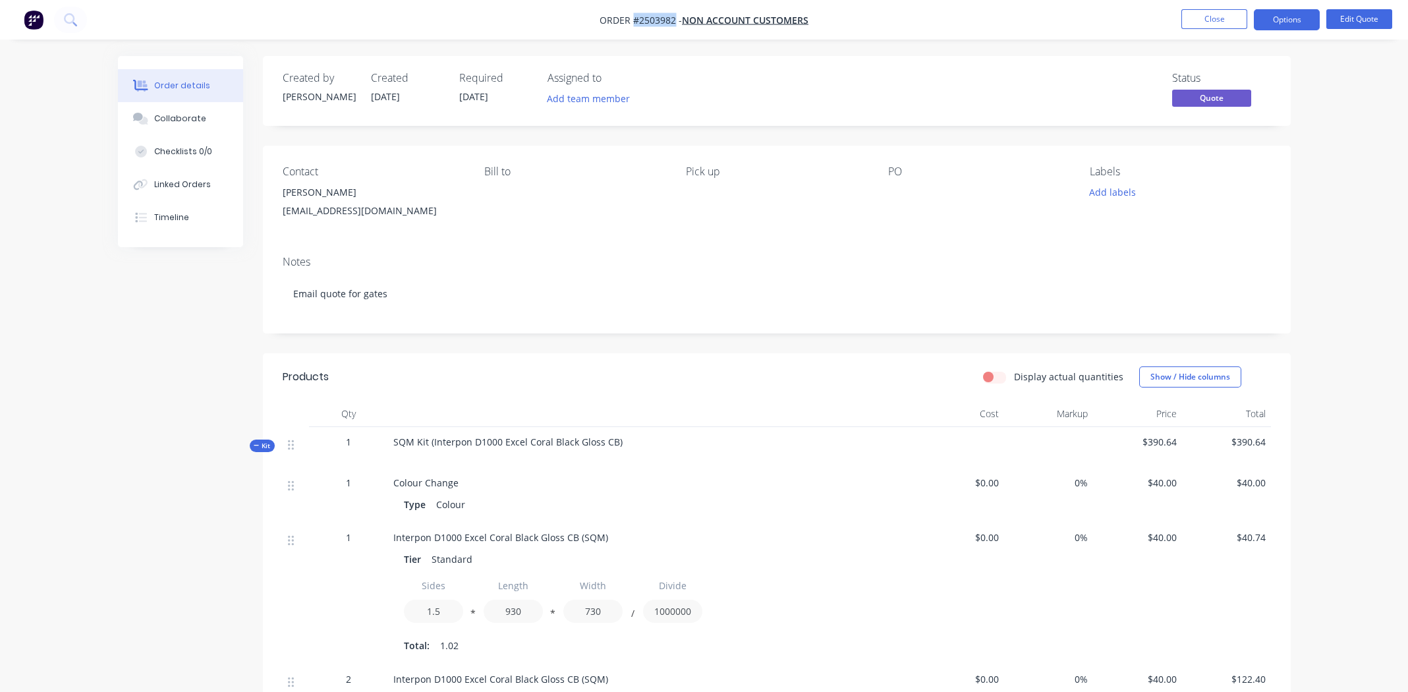
drag, startPoint x: 673, startPoint y: 20, endPoint x: 633, endPoint y: 18, distance: 40.3
click at [633, 18] on span "Order #2503982 -" at bounding box center [641, 20] width 82 height 13
copy span "#2503982"
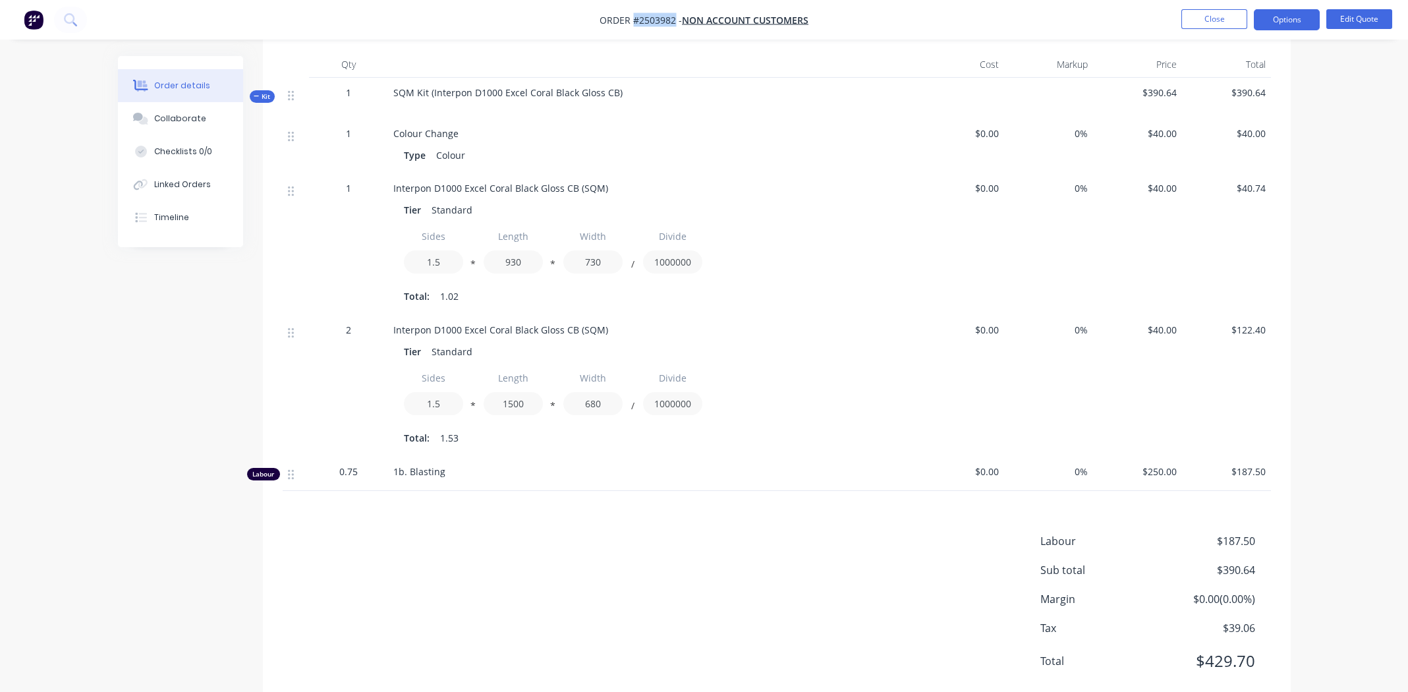
scroll to position [318, 0]
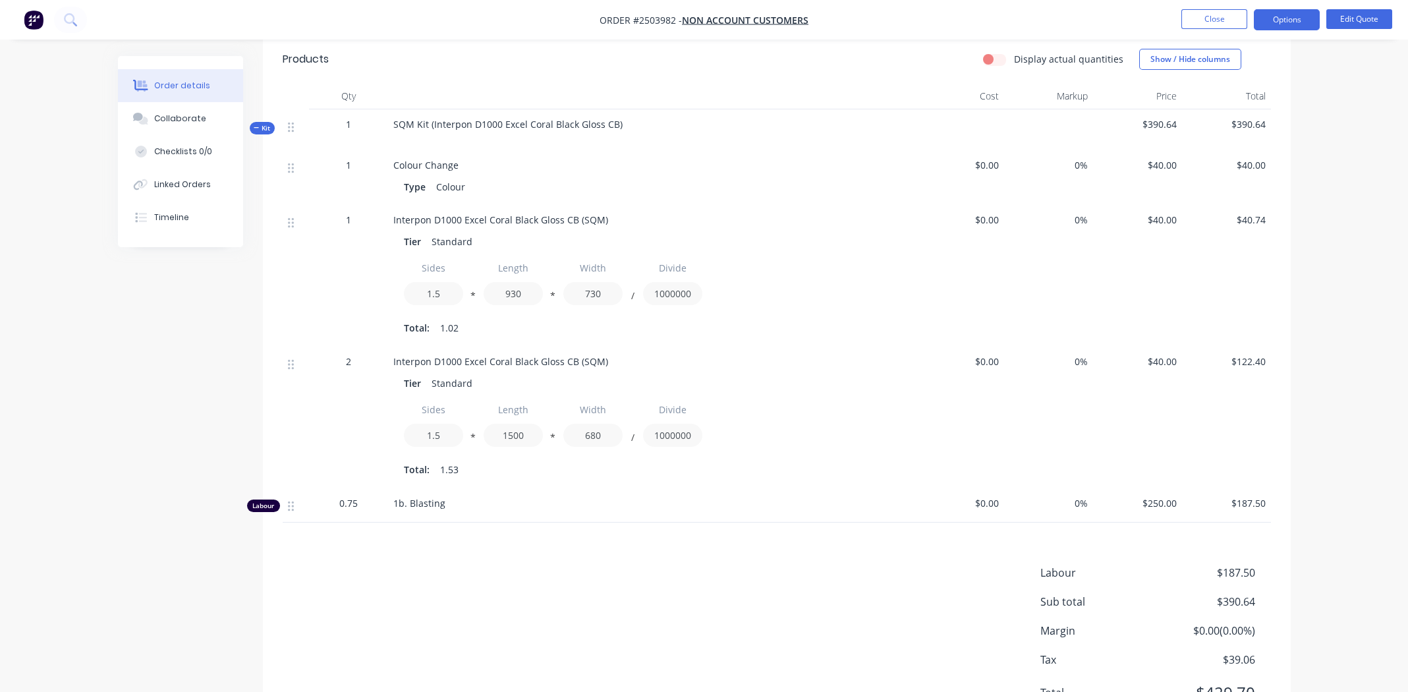
drag, startPoint x: 591, startPoint y: 561, endPoint x: 674, endPoint y: 550, distance: 83.8
click at [591, 561] on div "Products Display actual quantities Show / Hide columns Qty Cost Markup Price To…" at bounding box center [777, 387] width 1028 height 702
click at [681, 571] on div "Labour $187.50 Sub total $390.64 Margin $0.00 ( 0.00 %) Tax $39.06 Total $429.70" at bounding box center [777, 641] width 988 height 153
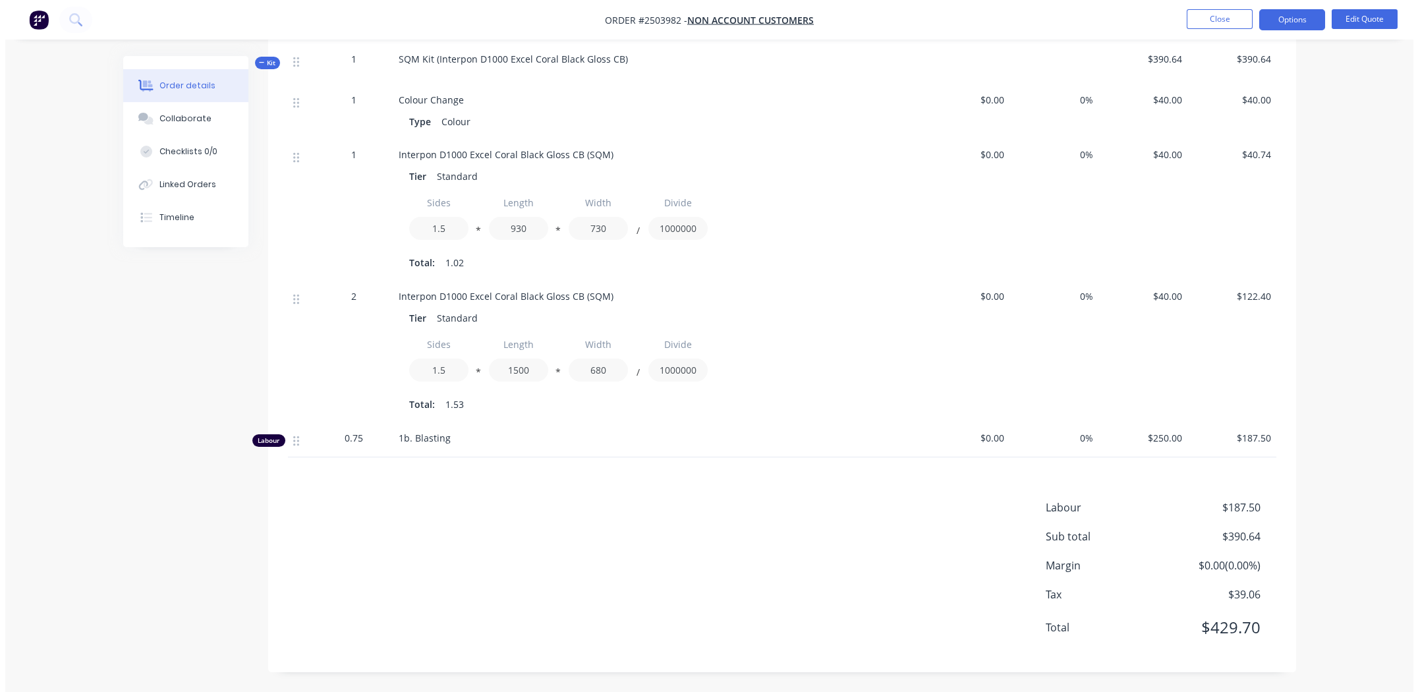
scroll to position [0, 0]
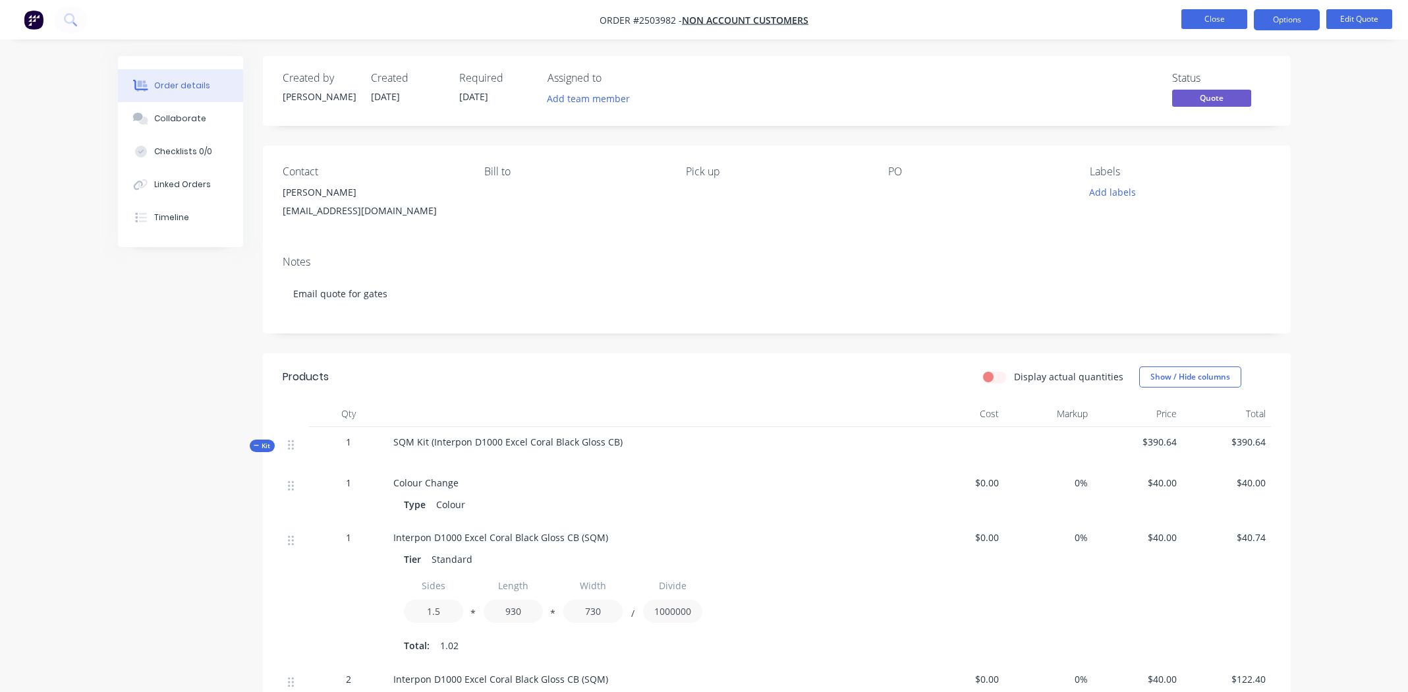
click at [1217, 22] on button "Close" at bounding box center [1214, 19] width 66 height 20
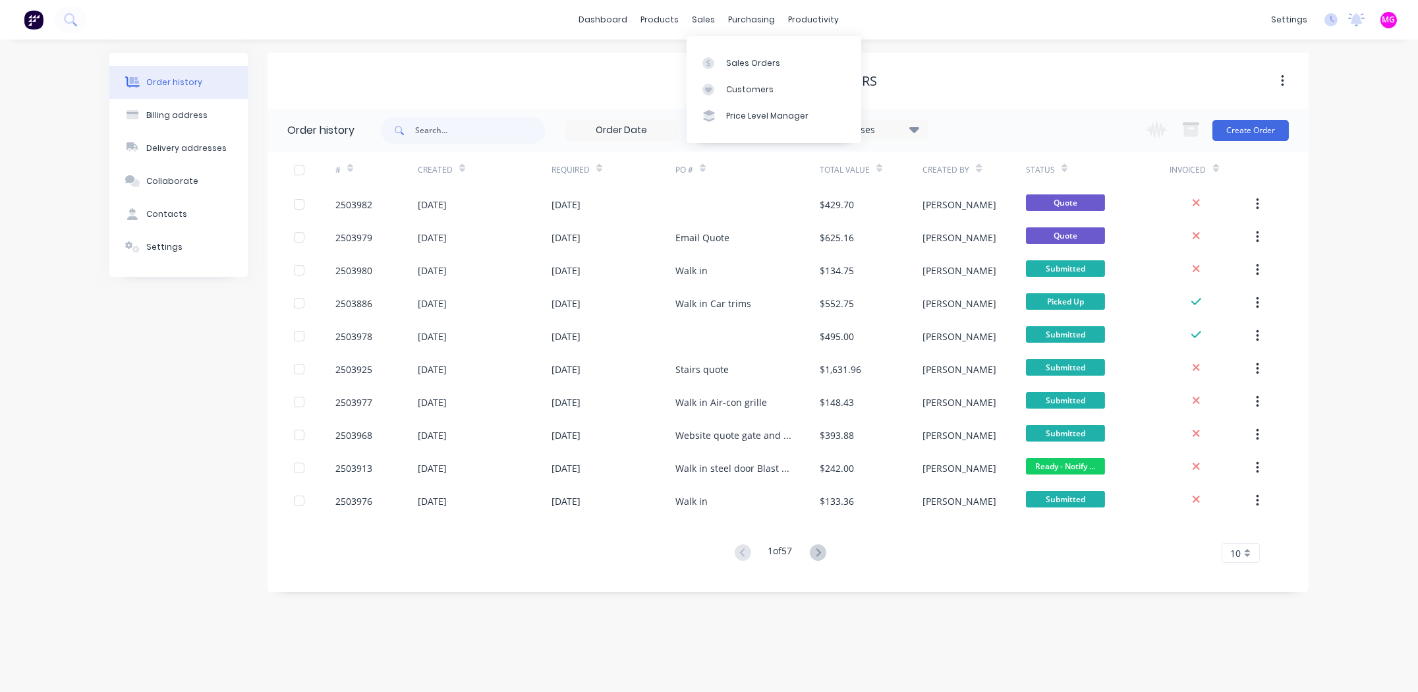
click at [694, 16] on div "sales" at bounding box center [704, 20] width 36 height 20
click at [731, 57] on div "Sales Orders" at bounding box center [753, 63] width 54 height 12
